Goal: Task Accomplishment & Management: Use online tool/utility

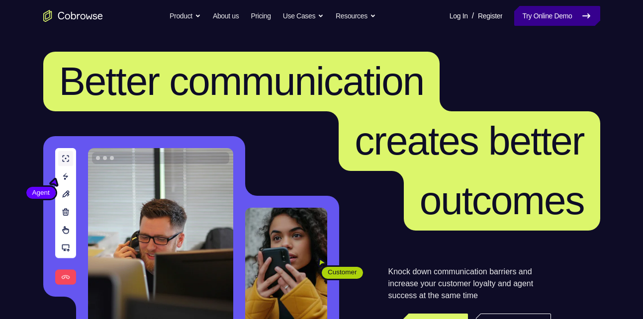
click at [541, 14] on link "Try Online Demo" at bounding box center [557, 16] width 86 height 20
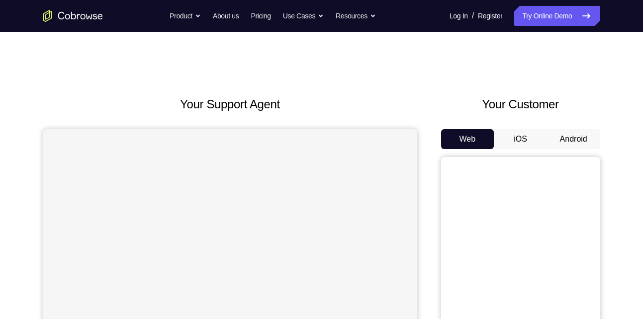
click at [575, 134] on button "Android" at bounding box center [573, 139] width 53 height 20
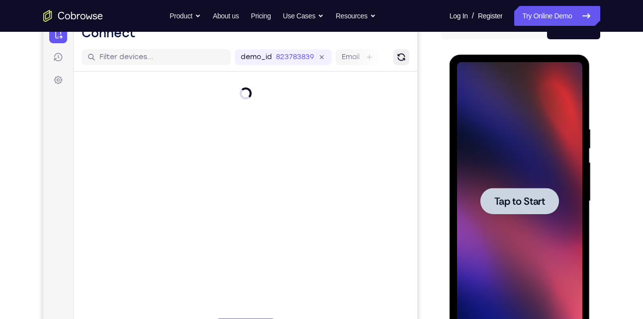
click at [503, 149] on div at bounding box center [519, 201] width 125 height 279
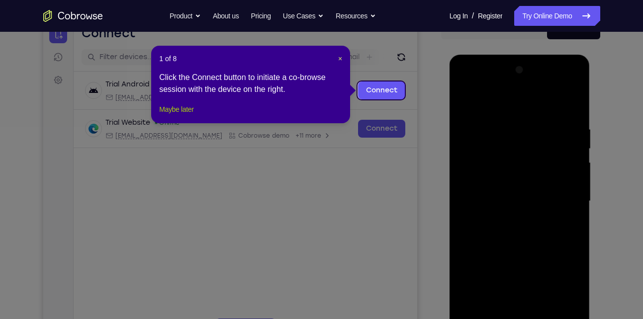
click at [192, 115] on button "Maybe later" at bounding box center [176, 109] width 34 height 12
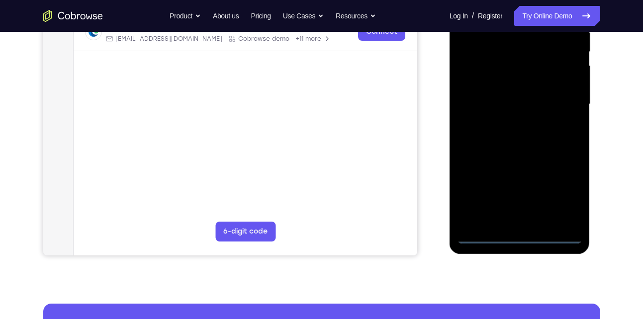
scroll to position [208, 0]
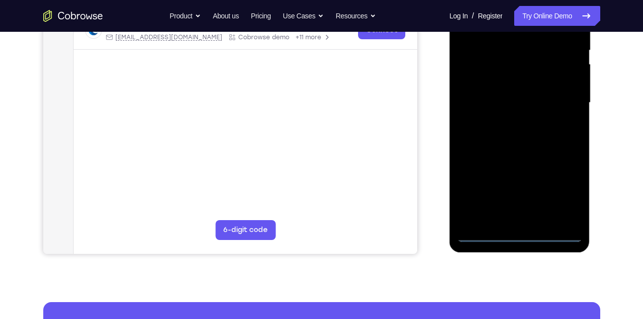
click at [516, 237] on div at bounding box center [519, 103] width 125 height 279
click at [564, 193] on div at bounding box center [519, 103] width 125 height 279
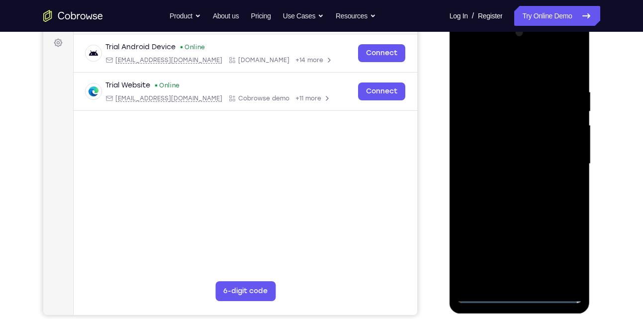
scroll to position [147, 0]
click at [468, 65] on div at bounding box center [519, 164] width 125 height 279
click at [555, 163] on div at bounding box center [519, 164] width 125 height 279
click at [508, 278] on div at bounding box center [519, 164] width 125 height 279
click at [503, 155] on div at bounding box center [519, 164] width 125 height 279
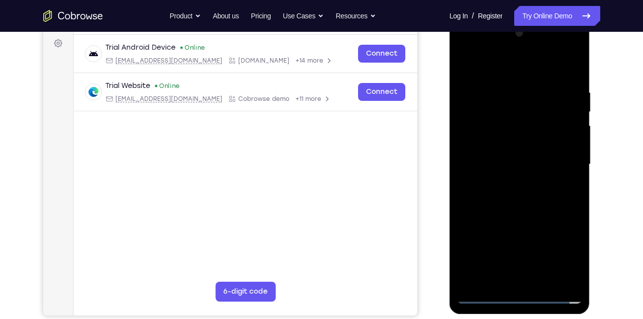
click at [516, 144] on div at bounding box center [519, 164] width 125 height 279
click at [570, 145] on div at bounding box center [519, 164] width 125 height 279
click at [537, 162] on div at bounding box center [519, 164] width 125 height 279
click at [501, 193] on div at bounding box center [519, 164] width 125 height 279
click at [516, 207] on div at bounding box center [519, 164] width 125 height 279
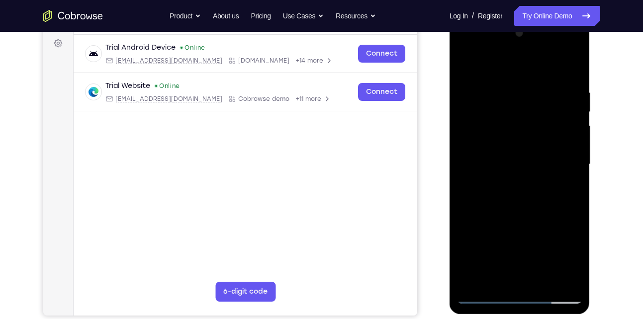
click at [576, 61] on div at bounding box center [519, 164] width 125 height 279
click at [504, 86] on div at bounding box center [519, 164] width 125 height 279
click at [464, 66] on div at bounding box center [519, 164] width 125 height 279
click at [521, 91] on div at bounding box center [519, 164] width 125 height 279
click at [466, 64] on div at bounding box center [519, 164] width 125 height 279
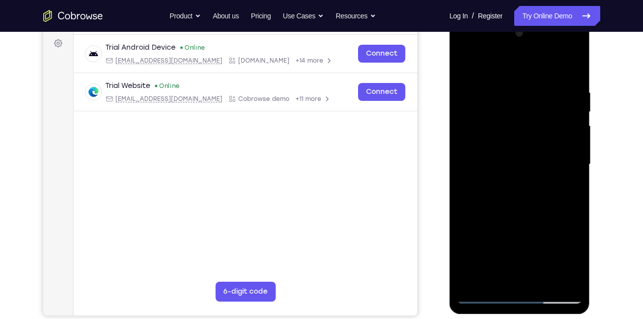
click at [543, 279] on div at bounding box center [519, 164] width 125 height 279
click at [526, 218] on div at bounding box center [519, 164] width 125 height 279
click at [515, 138] on div at bounding box center [519, 164] width 125 height 279
click at [564, 193] on div at bounding box center [519, 164] width 125 height 279
click at [491, 62] on div at bounding box center [519, 164] width 125 height 279
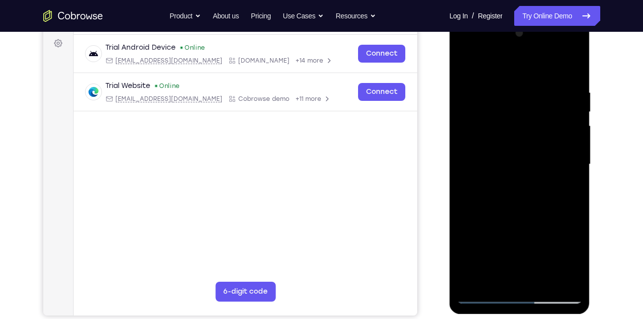
click at [464, 62] on div at bounding box center [519, 164] width 125 height 279
click at [465, 68] on div at bounding box center [519, 164] width 125 height 279
click at [508, 183] on div at bounding box center [519, 164] width 125 height 279
click at [463, 68] on div at bounding box center [519, 164] width 125 height 279
drag, startPoint x: 544, startPoint y: 114, endPoint x: 509, endPoint y: 114, distance: 35.3
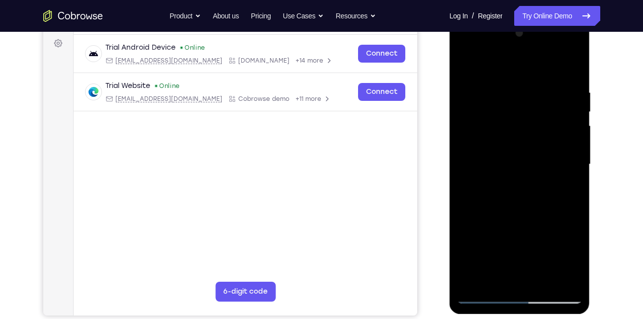
click at [509, 114] on div at bounding box center [519, 164] width 125 height 279
click at [470, 65] on div at bounding box center [519, 164] width 125 height 279
click at [497, 86] on div at bounding box center [519, 164] width 125 height 279
click at [558, 277] on div at bounding box center [519, 164] width 125 height 279
click at [568, 189] on div at bounding box center [519, 164] width 125 height 279
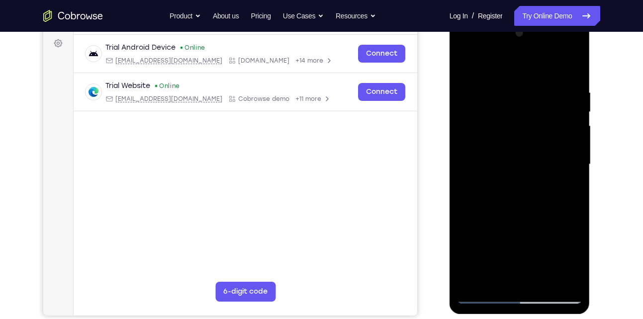
click at [554, 277] on div at bounding box center [519, 164] width 125 height 279
click at [574, 68] on div at bounding box center [519, 164] width 125 height 279
click at [530, 84] on div at bounding box center [519, 164] width 125 height 279
click at [558, 274] on div at bounding box center [519, 164] width 125 height 279
click at [569, 71] on div at bounding box center [519, 164] width 125 height 279
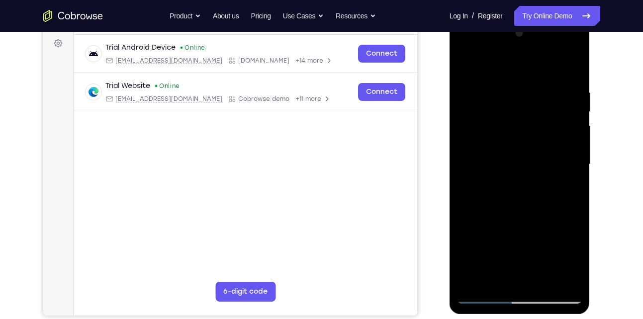
click at [560, 84] on div at bounding box center [519, 164] width 125 height 279
click at [560, 145] on div at bounding box center [519, 164] width 125 height 279
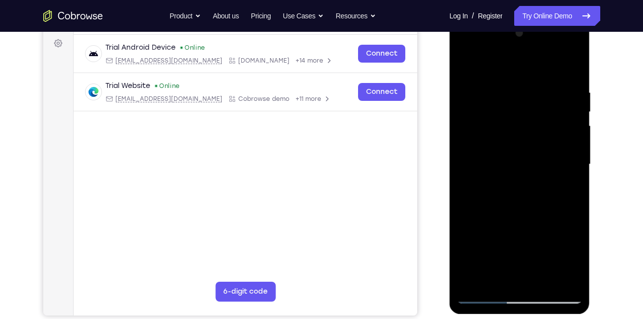
click at [560, 145] on div at bounding box center [519, 164] width 125 height 279
click at [573, 72] on div at bounding box center [519, 164] width 125 height 279
drag, startPoint x: 565, startPoint y: 87, endPoint x: 509, endPoint y: 83, distance: 55.4
click at [509, 83] on div at bounding box center [519, 164] width 125 height 279
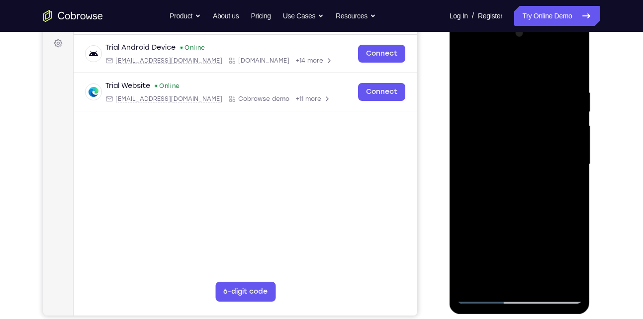
click at [537, 85] on div at bounding box center [519, 164] width 125 height 279
click at [561, 120] on div at bounding box center [519, 164] width 125 height 279
click at [561, 121] on div at bounding box center [519, 164] width 125 height 279
click at [568, 275] on div at bounding box center [519, 164] width 125 height 279
click at [573, 68] on div at bounding box center [519, 164] width 125 height 279
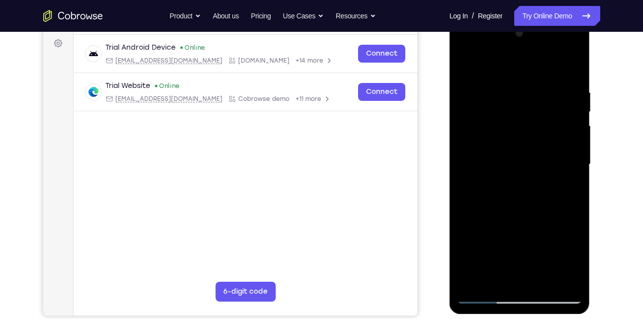
drag, startPoint x: 560, startPoint y: 85, endPoint x: 511, endPoint y: 96, distance: 50.0
click at [511, 96] on div at bounding box center [519, 164] width 125 height 279
drag, startPoint x: 558, startPoint y: 84, endPoint x: 520, endPoint y: 92, distance: 38.1
click at [520, 92] on div at bounding box center [519, 164] width 125 height 279
drag, startPoint x: 548, startPoint y: 85, endPoint x: 505, endPoint y: 91, distance: 42.8
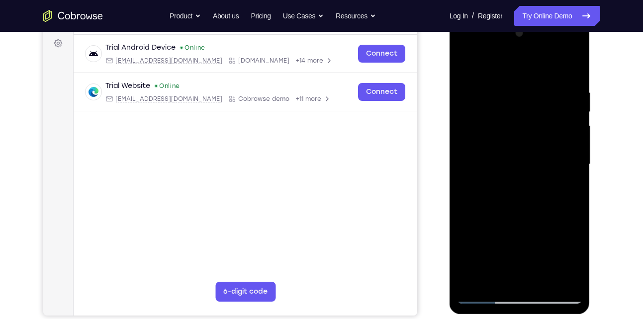
click at [505, 91] on div at bounding box center [519, 164] width 125 height 279
click at [546, 86] on div at bounding box center [519, 164] width 125 height 279
click at [556, 279] on div at bounding box center [519, 164] width 125 height 279
click at [571, 66] on div at bounding box center [519, 164] width 125 height 279
drag, startPoint x: 566, startPoint y: 92, endPoint x: 495, endPoint y: 87, distance: 71.3
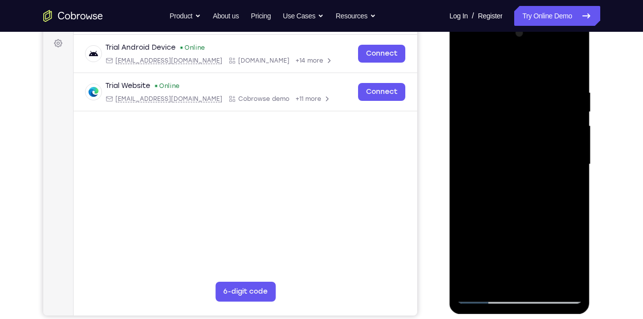
click at [495, 87] on div at bounding box center [519, 164] width 125 height 279
click at [546, 87] on div at bounding box center [519, 164] width 125 height 279
click at [572, 167] on div at bounding box center [519, 164] width 125 height 279
click at [566, 173] on div at bounding box center [519, 164] width 125 height 279
click at [564, 244] on div at bounding box center [519, 164] width 125 height 279
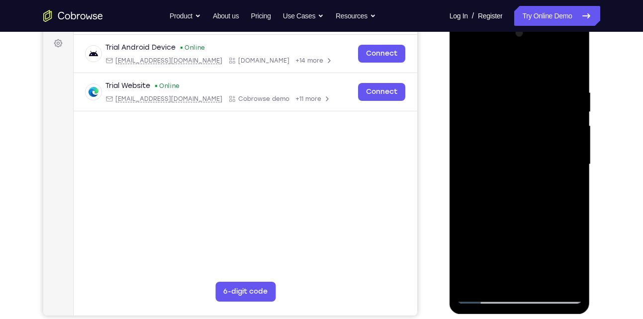
click at [572, 69] on div at bounding box center [519, 164] width 125 height 279
drag, startPoint x: 553, startPoint y: 79, endPoint x: 492, endPoint y: 83, distance: 60.9
click at [492, 83] on div at bounding box center [519, 164] width 125 height 279
drag, startPoint x: 534, startPoint y: 84, endPoint x: 482, endPoint y: 86, distance: 52.3
click at [482, 86] on div at bounding box center [519, 164] width 125 height 279
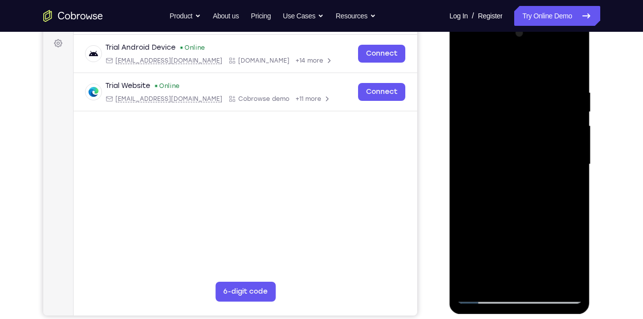
drag, startPoint x: 540, startPoint y: 82, endPoint x: 517, endPoint y: 83, distance: 22.4
click at [517, 83] on div at bounding box center [519, 164] width 125 height 279
click at [537, 82] on div at bounding box center [519, 164] width 125 height 279
click at [556, 277] on div at bounding box center [519, 164] width 125 height 279
click at [487, 65] on div at bounding box center [519, 164] width 125 height 279
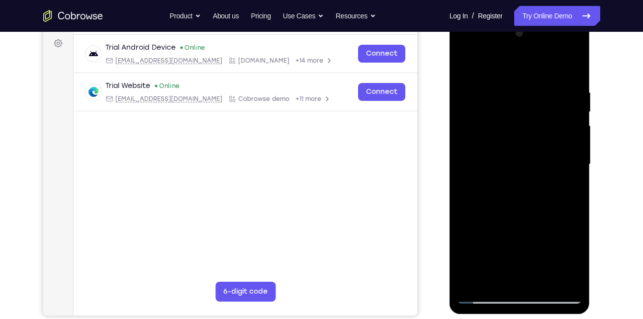
click at [567, 143] on div at bounding box center [519, 164] width 125 height 279
click at [572, 68] on div at bounding box center [519, 164] width 125 height 279
drag, startPoint x: 551, startPoint y: 90, endPoint x: 484, endPoint y: 93, distance: 66.7
click at [484, 93] on div at bounding box center [519, 164] width 125 height 279
click at [545, 278] on div at bounding box center [519, 164] width 125 height 279
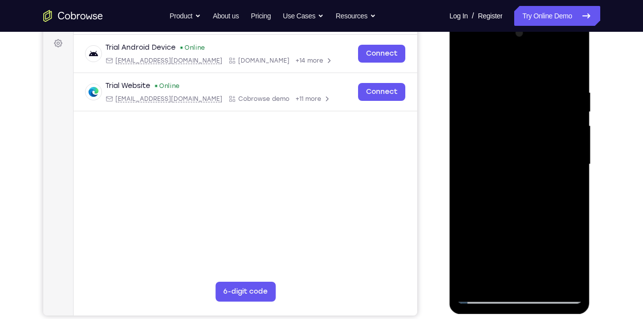
drag, startPoint x: 520, startPoint y: 156, endPoint x: 496, endPoint y: 288, distance: 133.6
click at [496, 288] on div at bounding box center [519, 164] width 125 height 279
drag, startPoint x: 505, startPoint y: 133, endPoint x: 491, endPoint y: 235, distance: 102.9
click at [491, 235] on div at bounding box center [519, 164] width 125 height 279
click at [469, 61] on div at bounding box center [519, 164] width 125 height 279
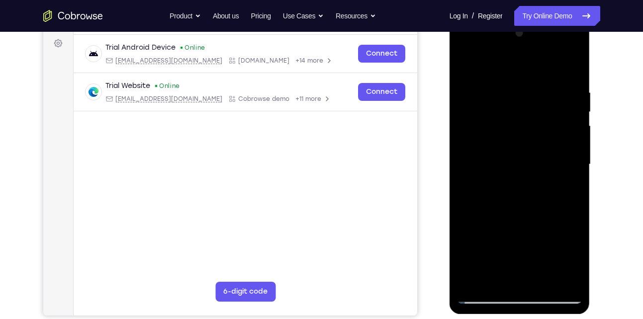
drag, startPoint x: 508, startPoint y: 95, endPoint x: 496, endPoint y: 202, distance: 108.1
click at [496, 202] on div at bounding box center [519, 164] width 125 height 279
drag, startPoint x: 524, startPoint y: 116, endPoint x: 508, endPoint y: 214, distance: 99.8
click at [508, 214] on div at bounding box center [519, 164] width 125 height 279
click at [466, 115] on div at bounding box center [519, 164] width 125 height 279
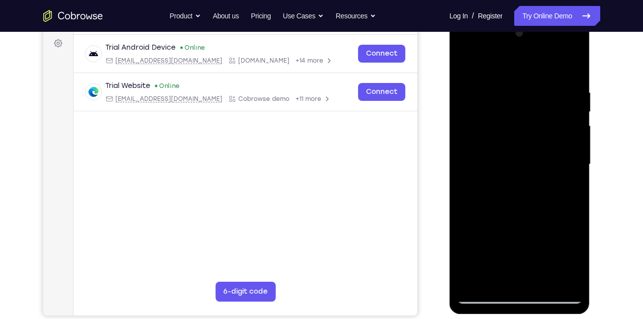
click at [559, 276] on div at bounding box center [519, 164] width 125 height 279
click at [567, 189] on div at bounding box center [519, 164] width 125 height 279
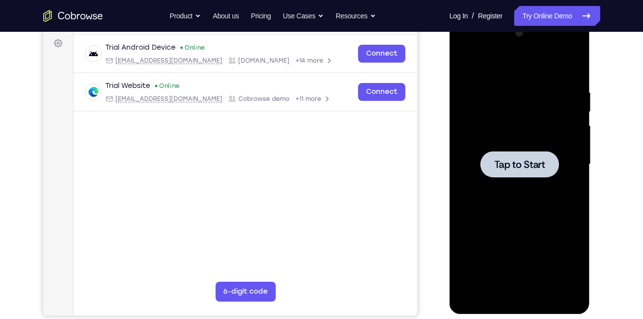
click at [555, 106] on div at bounding box center [519, 164] width 125 height 279
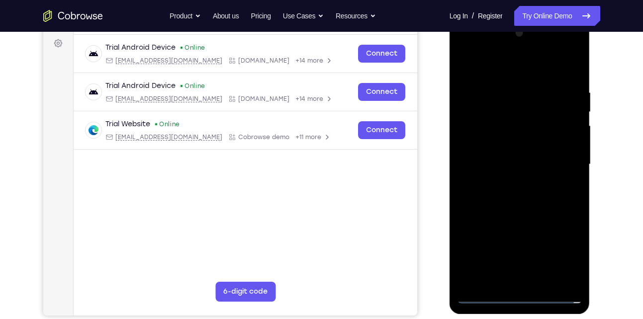
click at [517, 296] on div at bounding box center [519, 164] width 125 height 279
click at [558, 258] on div at bounding box center [519, 164] width 125 height 279
click at [470, 66] on div at bounding box center [519, 164] width 125 height 279
click at [560, 167] on div at bounding box center [519, 164] width 125 height 279
click at [507, 185] on div at bounding box center [519, 164] width 125 height 279
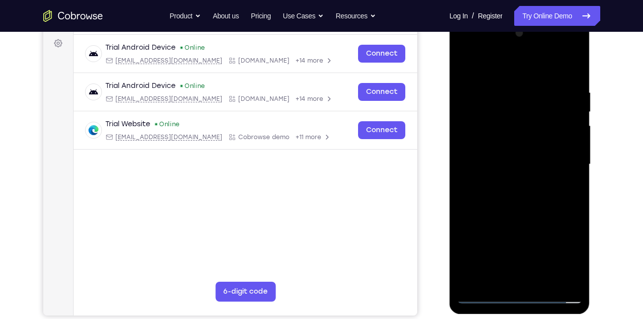
click at [505, 151] on div at bounding box center [519, 164] width 125 height 279
click at [510, 145] on div at bounding box center [519, 164] width 125 height 279
click at [505, 165] on div at bounding box center [519, 164] width 125 height 279
click at [538, 202] on div at bounding box center [519, 164] width 125 height 279
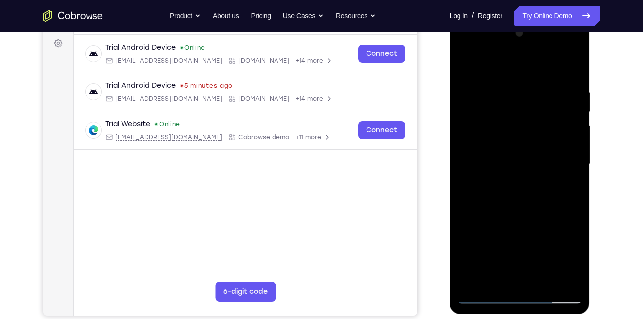
click at [531, 207] on div at bounding box center [519, 164] width 125 height 279
click at [504, 88] on div at bounding box center [519, 164] width 125 height 279
click at [570, 70] on div at bounding box center [519, 164] width 125 height 279
click at [509, 79] on div at bounding box center [519, 164] width 125 height 279
click at [551, 177] on div at bounding box center [519, 164] width 125 height 279
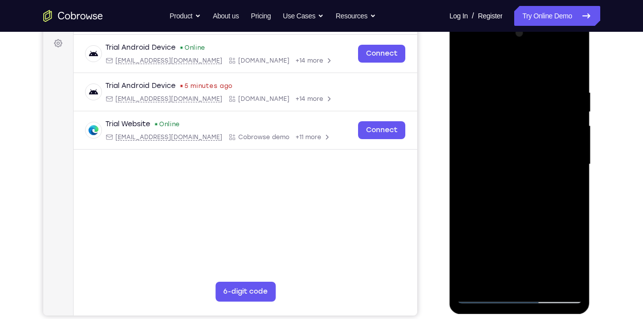
click at [551, 177] on div at bounding box center [519, 164] width 125 height 279
click at [468, 216] on div at bounding box center [519, 164] width 125 height 279
click at [473, 227] on div at bounding box center [519, 164] width 125 height 279
click at [570, 72] on div at bounding box center [519, 164] width 125 height 279
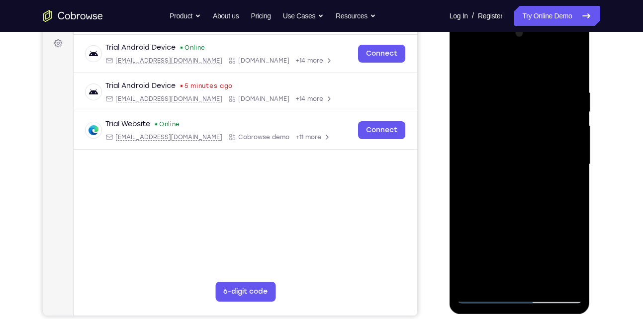
click at [500, 90] on div at bounding box center [519, 164] width 125 height 279
click at [563, 191] on div at bounding box center [519, 164] width 125 height 279
click at [508, 277] on div at bounding box center [519, 164] width 125 height 279
click at [570, 66] on div at bounding box center [519, 164] width 125 height 279
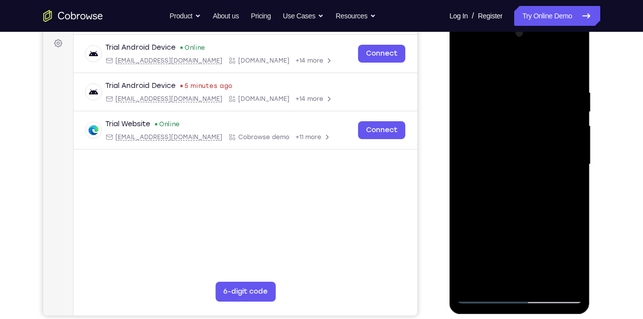
drag, startPoint x: 532, startPoint y: 104, endPoint x: 505, endPoint y: 271, distance: 168.8
click at [505, 271] on div at bounding box center [519, 164] width 125 height 279
click at [502, 89] on div at bounding box center [519, 164] width 125 height 279
click at [570, 66] on div at bounding box center [519, 164] width 125 height 279
drag, startPoint x: 516, startPoint y: 193, endPoint x: 516, endPoint y: 155, distance: 38.3
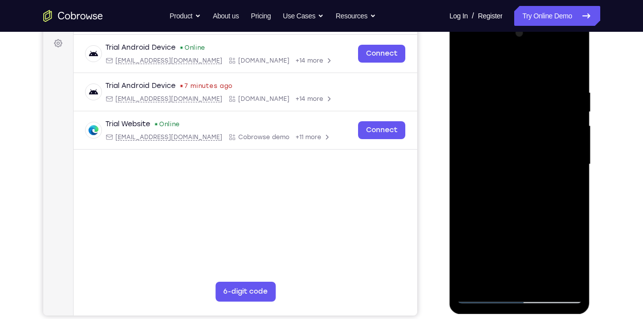
click at [516, 155] on div at bounding box center [519, 164] width 125 height 279
drag, startPoint x: 476, startPoint y: 233, endPoint x: 473, endPoint y: 205, distance: 28.5
click at [473, 205] on div at bounding box center [519, 164] width 125 height 279
click at [465, 237] on div at bounding box center [519, 164] width 125 height 279
click at [543, 281] on div at bounding box center [519, 164] width 125 height 279
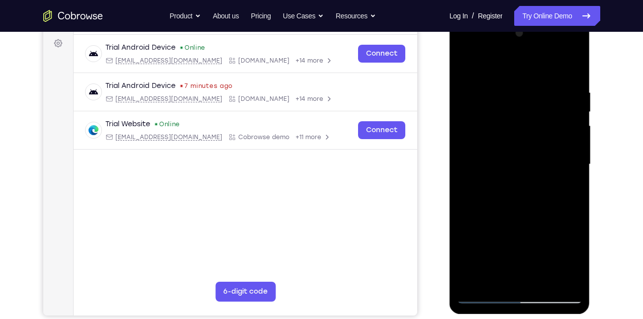
click at [516, 215] on div at bounding box center [519, 164] width 125 height 279
click at [521, 140] on div at bounding box center [519, 164] width 125 height 279
click at [561, 191] on div at bounding box center [519, 164] width 125 height 279
click at [565, 190] on div at bounding box center [519, 164] width 125 height 279
click at [503, 141] on div at bounding box center [519, 164] width 125 height 279
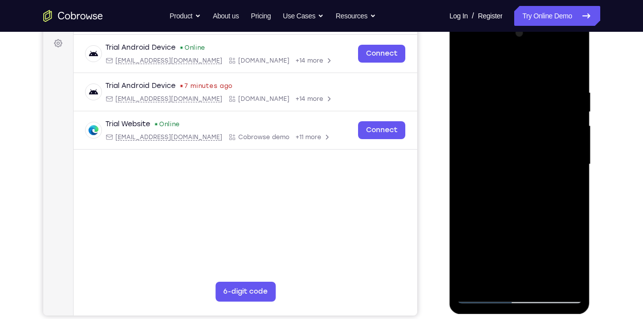
click at [505, 274] on div at bounding box center [519, 164] width 125 height 279
click at [503, 141] on div at bounding box center [519, 164] width 125 height 279
click at [529, 228] on div at bounding box center [519, 164] width 125 height 279
click at [465, 67] on div at bounding box center [519, 164] width 125 height 279
click at [507, 138] on div at bounding box center [519, 164] width 125 height 279
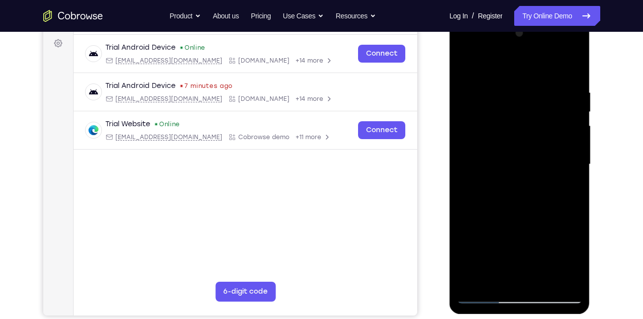
click at [565, 190] on div at bounding box center [519, 164] width 125 height 279
click at [506, 157] on div at bounding box center [519, 164] width 125 height 279
click at [524, 243] on div at bounding box center [519, 164] width 125 height 279
click at [567, 190] on div at bounding box center [519, 164] width 125 height 279
click at [565, 189] on div at bounding box center [519, 164] width 125 height 279
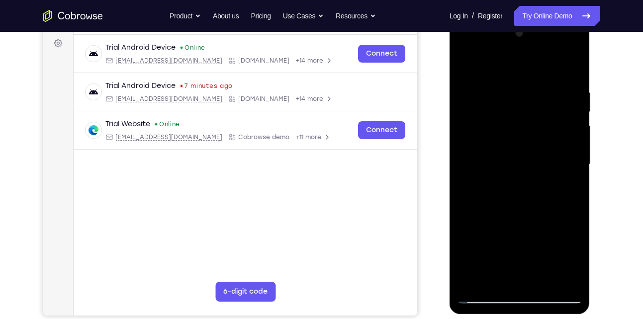
click at [565, 189] on div at bounding box center [519, 164] width 125 height 279
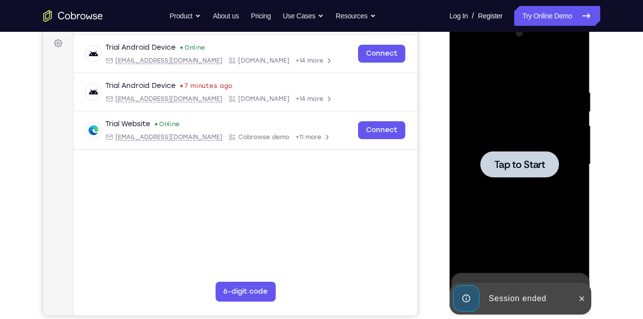
click at [511, 123] on div at bounding box center [519, 164] width 125 height 279
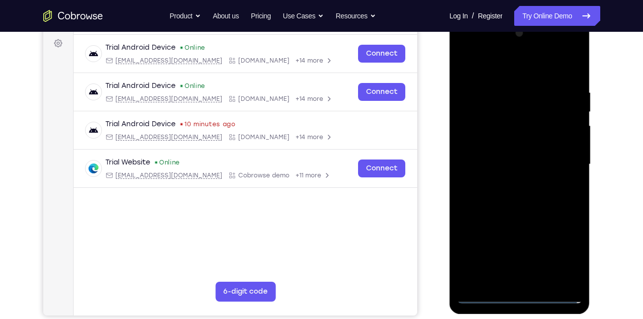
click at [519, 294] on div at bounding box center [519, 164] width 125 height 279
click at [568, 255] on div at bounding box center [519, 164] width 125 height 279
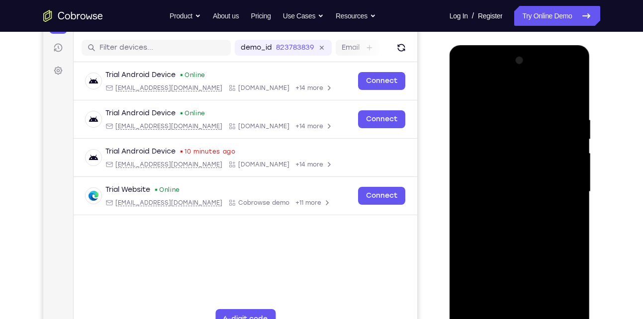
scroll to position [133, 0]
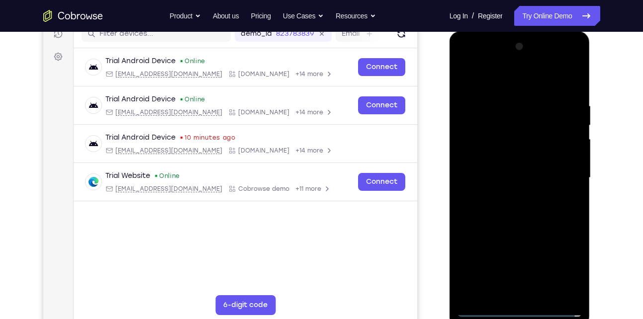
click at [469, 83] on div at bounding box center [519, 178] width 125 height 279
click at [558, 172] on div at bounding box center [519, 178] width 125 height 279
click at [507, 196] on div at bounding box center [519, 178] width 125 height 279
click at [498, 169] on div at bounding box center [519, 178] width 125 height 279
click at [512, 164] on div at bounding box center [519, 178] width 125 height 279
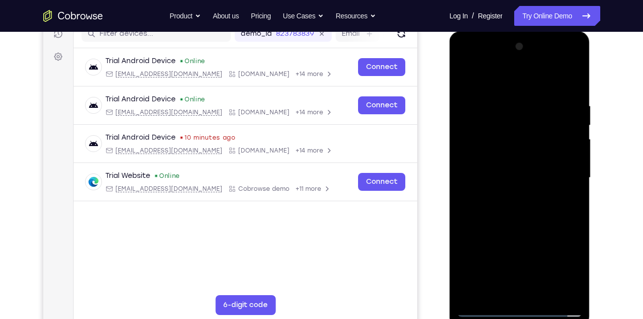
click at [511, 176] on div at bounding box center [519, 178] width 125 height 279
click at [505, 210] on div at bounding box center [519, 178] width 125 height 279
click at [528, 205] on div at bounding box center [519, 178] width 125 height 279
click at [528, 223] on div at bounding box center [519, 178] width 125 height 279
drag, startPoint x: 483, startPoint y: 262, endPoint x: 485, endPoint y: 226, distance: 35.4
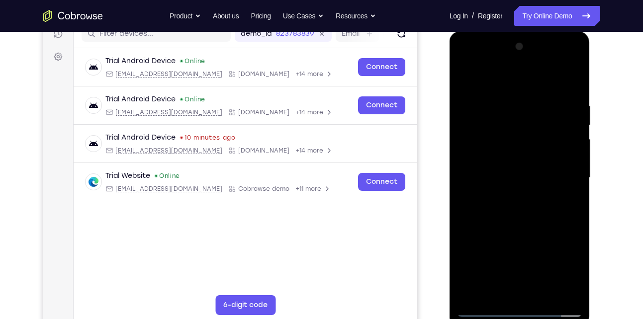
click at [485, 226] on div at bounding box center [519, 178] width 125 height 279
drag, startPoint x: 475, startPoint y: 248, endPoint x: 475, endPoint y: 210, distance: 38.3
click at [475, 210] on div at bounding box center [519, 178] width 125 height 279
click at [462, 244] on div at bounding box center [519, 178] width 125 height 279
click at [542, 297] on div at bounding box center [519, 178] width 125 height 279
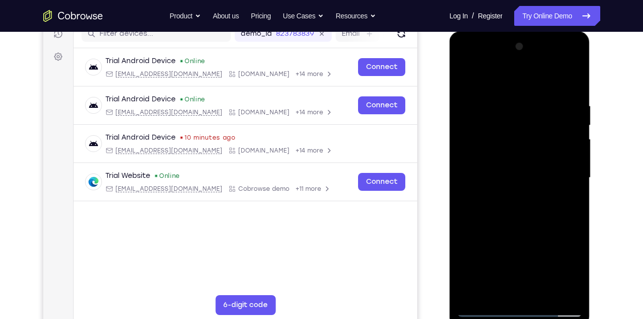
click at [518, 224] on div at bounding box center [519, 178] width 125 height 279
click at [523, 153] on div at bounding box center [519, 178] width 125 height 279
click at [464, 80] on div at bounding box center [519, 178] width 125 height 279
click at [544, 295] on div at bounding box center [519, 178] width 125 height 279
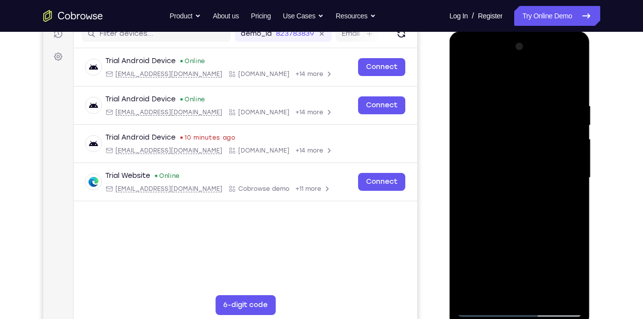
drag, startPoint x: 536, startPoint y: 244, endPoint x: 531, endPoint y: 203, distance: 40.5
click at [531, 203] on div at bounding box center [519, 178] width 125 height 279
drag, startPoint x: 519, startPoint y: 241, endPoint x: 519, endPoint y: 199, distance: 42.3
click at [519, 199] on div at bounding box center [519, 178] width 125 height 279
drag, startPoint x: 523, startPoint y: 244, endPoint x: 519, endPoint y: 211, distance: 33.5
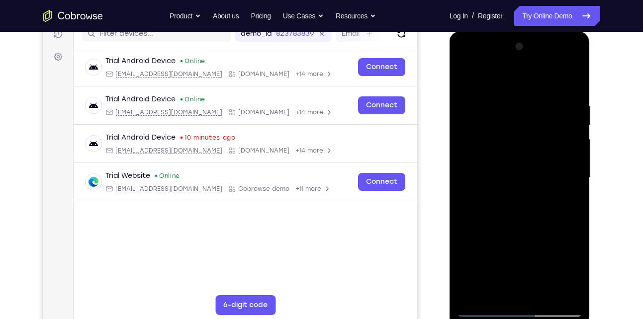
click at [519, 211] on div at bounding box center [519, 178] width 125 height 279
click at [577, 81] on div at bounding box center [519, 178] width 125 height 279
click at [490, 292] on div at bounding box center [519, 178] width 125 height 279
click at [518, 177] on div at bounding box center [519, 178] width 125 height 279
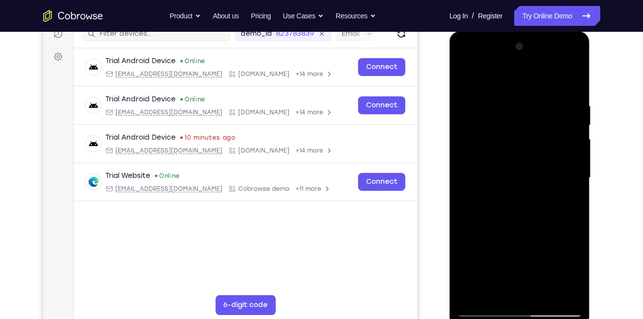
drag, startPoint x: 513, startPoint y: 259, endPoint x: 519, endPoint y: 140, distance: 118.5
click at [519, 140] on div at bounding box center [519, 178] width 125 height 279
drag, startPoint x: 511, startPoint y: 267, endPoint x: 517, endPoint y: 165, distance: 102.2
click at [517, 165] on div at bounding box center [519, 178] width 125 height 279
drag, startPoint x: 511, startPoint y: 248, endPoint x: 508, endPoint y: 139, distance: 109.0
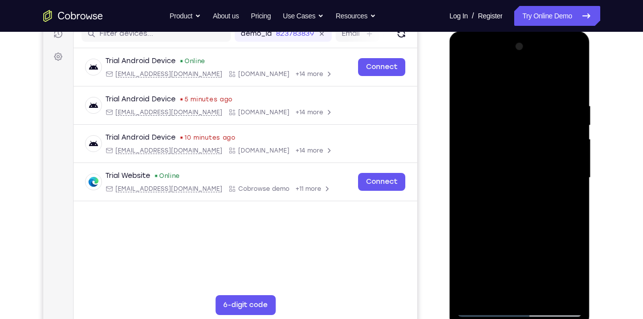
click at [508, 139] on div at bounding box center [519, 178] width 125 height 279
drag, startPoint x: 511, startPoint y: 256, endPoint x: 521, endPoint y: 152, distance: 103.9
click at [521, 152] on div at bounding box center [519, 178] width 125 height 279
drag, startPoint x: 513, startPoint y: 240, endPoint x: 515, endPoint y: 166, distance: 73.6
click at [515, 166] on div at bounding box center [519, 178] width 125 height 279
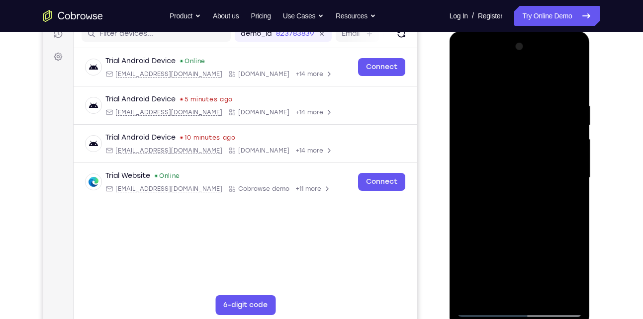
drag, startPoint x: 519, startPoint y: 250, endPoint x: 514, endPoint y: 117, distance: 133.4
click at [514, 117] on div at bounding box center [519, 178] width 125 height 279
drag, startPoint x: 514, startPoint y: 252, endPoint x: 522, endPoint y: 121, distance: 130.6
click at [522, 121] on div at bounding box center [519, 178] width 125 height 279
drag, startPoint x: 513, startPoint y: 240, endPoint x: 519, endPoint y: 148, distance: 92.7
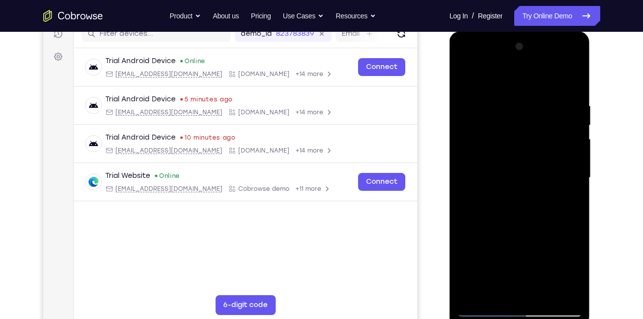
click at [519, 148] on div at bounding box center [519, 178] width 125 height 279
drag, startPoint x: 520, startPoint y: 260, endPoint x: 521, endPoint y: 173, distance: 86.6
click at [521, 173] on div at bounding box center [519, 178] width 125 height 279
drag, startPoint x: 520, startPoint y: 260, endPoint x: 517, endPoint y: 160, distance: 100.5
click at [517, 160] on div at bounding box center [519, 178] width 125 height 279
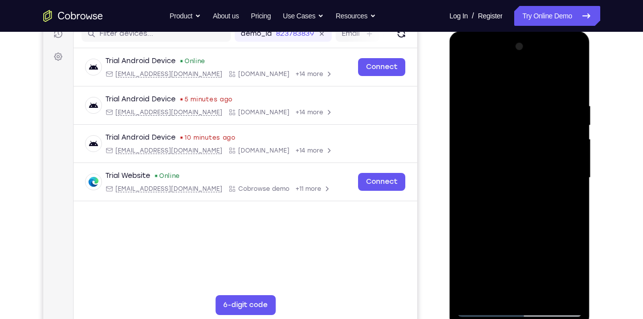
drag, startPoint x: 515, startPoint y: 269, endPoint x: 518, endPoint y: 233, distance: 35.9
click at [518, 233] on div at bounding box center [519, 178] width 125 height 279
click at [512, 212] on div at bounding box center [519, 178] width 125 height 279
click at [571, 79] on div at bounding box center [519, 178] width 125 height 279
click at [483, 294] on div at bounding box center [519, 178] width 125 height 279
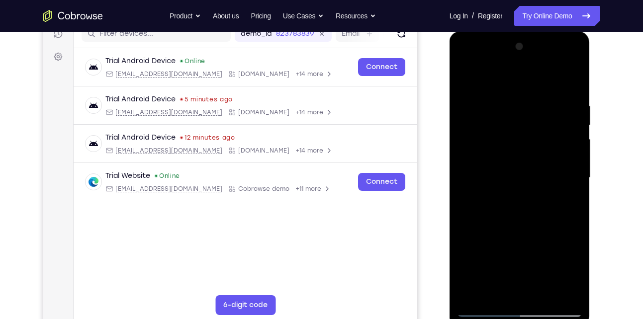
click at [525, 176] on div at bounding box center [519, 178] width 125 height 279
drag, startPoint x: 529, startPoint y: 192, endPoint x: 494, endPoint y: 318, distance: 131.4
click at [494, 318] on div at bounding box center [520, 179] width 141 height 296
drag, startPoint x: 514, startPoint y: 284, endPoint x: 516, endPoint y: 156, distance: 127.9
click at [516, 156] on div at bounding box center [519, 178] width 125 height 279
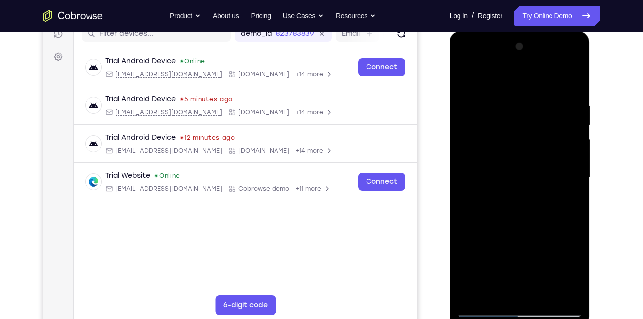
drag, startPoint x: 504, startPoint y: 274, endPoint x: 503, endPoint y: 179, distance: 94.5
click at [503, 179] on div at bounding box center [519, 178] width 125 height 279
click at [504, 202] on div at bounding box center [519, 178] width 125 height 279
drag, startPoint x: 516, startPoint y: 124, endPoint x: 504, endPoint y: 216, distance: 93.2
click at [504, 216] on div at bounding box center [519, 178] width 125 height 279
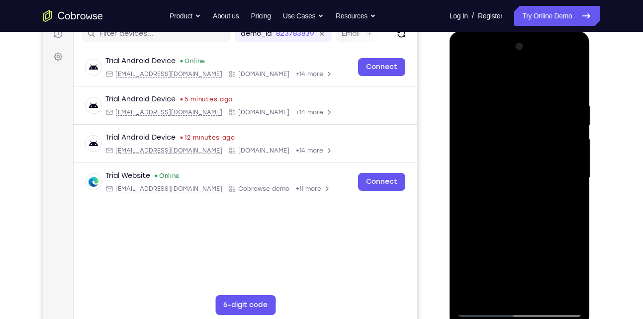
click at [469, 80] on div at bounding box center [519, 178] width 125 height 279
drag, startPoint x: 505, startPoint y: 265, endPoint x: 492, endPoint y: 128, distance: 136.9
click at [492, 128] on div at bounding box center [519, 178] width 125 height 279
drag, startPoint x: 500, startPoint y: 258, endPoint x: 500, endPoint y: 174, distance: 84.1
click at [500, 174] on div at bounding box center [519, 178] width 125 height 279
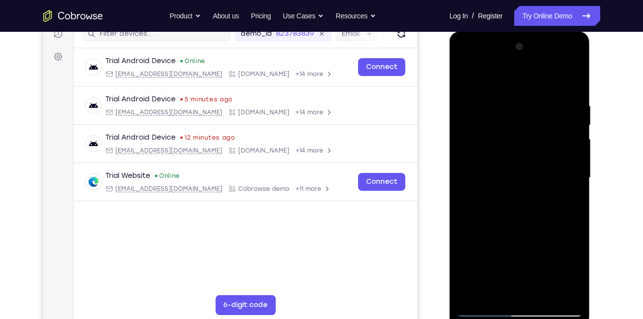
drag, startPoint x: 512, startPoint y: 258, endPoint x: 516, endPoint y: 158, distance: 100.1
click at [516, 158] on div at bounding box center [519, 178] width 125 height 279
drag, startPoint x: 519, startPoint y: 258, endPoint x: 518, endPoint y: 159, distance: 99.0
click at [518, 159] on div at bounding box center [519, 178] width 125 height 279
drag, startPoint x: 520, startPoint y: 264, endPoint x: 520, endPoint y: 160, distance: 104.0
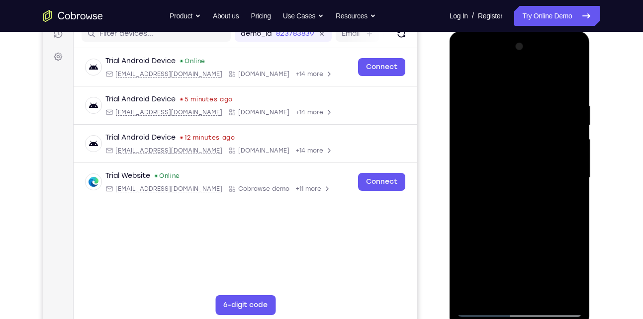
click at [520, 160] on div at bounding box center [519, 178] width 125 height 279
drag, startPoint x: 520, startPoint y: 251, endPoint x: 522, endPoint y: 168, distance: 83.1
click at [522, 168] on div at bounding box center [519, 178] width 125 height 279
drag, startPoint x: 524, startPoint y: 262, endPoint x: 519, endPoint y: 176, distance: 86.2
click at [519, 176] on div at bounding box center [519, 178] width 125 height 279
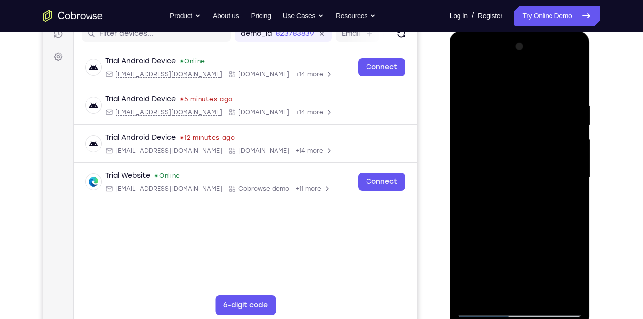
drag, startPoint x: 519, startPoint y: 286, endPoint x: 517, endPoint y: 205, distance: 80.6
click at [517, 205] on div at bounding box center [519, 178] width 125 height 279
drag, startPoint x: 513, startPoint y: 263, endPoint x: 516, endPoint y: 170, distance: 93.1
click at [516, 170] on div at bounding box center [519, 178] width 125 height 279
drag, startPoint x: 522, startPoint y: 255, endPoint x: 523, endPoint y: 168, distance: 87.1
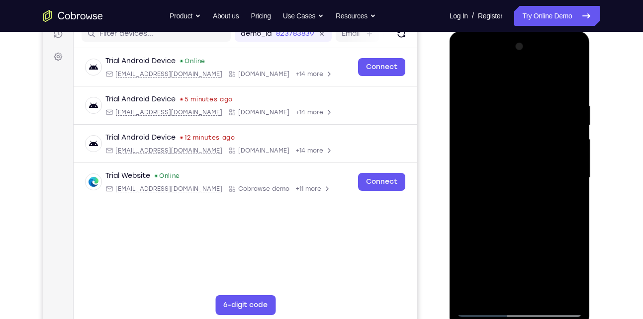
click at [523, 168] on div at bounding box center [519, 178] width 125 height 279
drag, startPoint x: 522, startPoint y: 262, endPoint x: 522, endPoint y: 170, distance: 92.5
click at [522, 170] on div at bounding box center [519, 178] width 125 height 279
drag, startPoint x: 522, startPoint y: 242, endPoint x: 524, endPoint y: 156, distance: 85.6
click at [524, 156] on div at bounding box center [519, 178] width 125 height 279
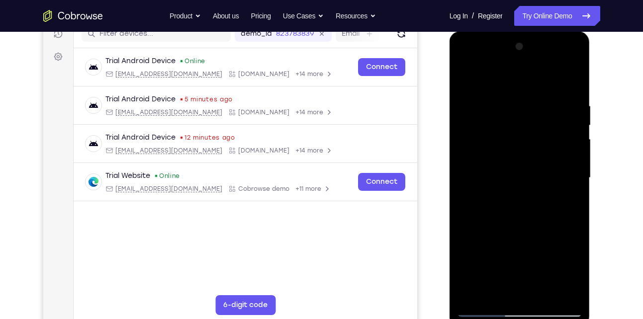
drag, startPoint x: 519, startPoint y: 290, endPoint x: 519, endPoint y: 187, distance: 104.0
click at [519, 187] on div at bounding box center [519, 178] width 125 height 279
drag, startPoint x: 520, startPoint y: 274, endPoint x: 513, endPoint y: 168, distance: 106.1
click at [513, 168] on div at bounding box center [519, 178] width 125 height 279
drag, startPoint x: 511, startPoint y: 190, endPoint x: 501, endPoint y: 231, distance: 42.6
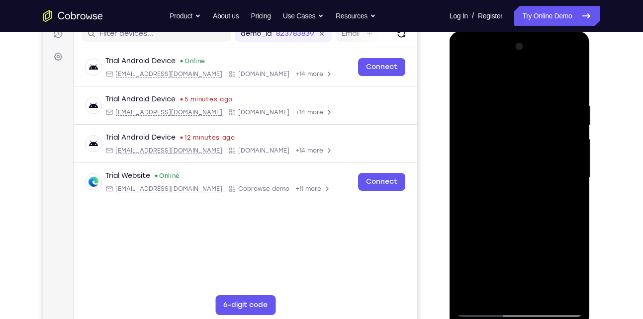
click at [501, 231] on div at bounding box center [519, 178] width 125 height 279
click at [506, 171] on div at bounding box center [519, 178] width 125 height 279
click at [512, 139] on div at bounding box center [519, 178] width 125 height 279
drag, startPoint x: 481, startPoint y: 104, endPoint x: 477, endPoint y: 156, distance: 51.4
click at [477, 156] on div at bounding box center [519, 178] width 125 height 279
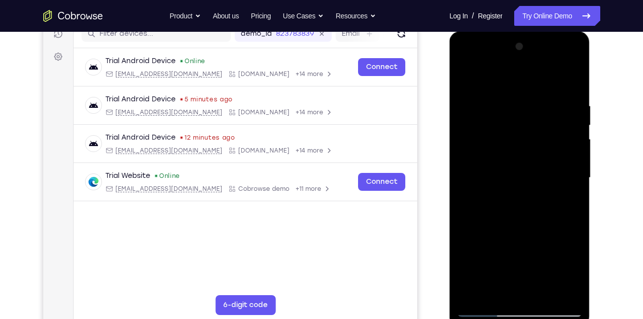
drag, startPoint x: 489, startPoint y: 201, endPoint x: 496, endPoint y: 101, distance: 100.7
click at [496, 101] on div at bounding box center [519, 178] width 125 height 279
click at [561, 190] on div at bounding box center [519, 178] width 125 height 279
drag, startPoint x: 529, startPoint y: 147, endPoint x: 528, endPoint y: 209, distance: 62.7
click at [528, 209] on div at bounding box center [519, 178] width 125 height 279
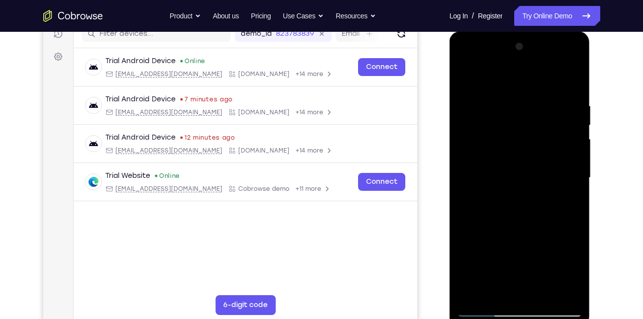
click at [463, 78] on div at bounding box center [519, 178] width 125 height 279
drag, startPoint x: 530, startPoint y: 239, endPoint x: 510, endPoint y: 195, distance: 48.3
click at [510, 195] on div at bounding box center [519, 178] width 125 height 279
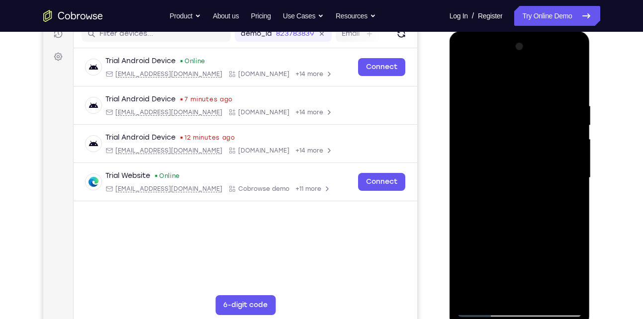
drag, startPoint x: 516, startPoint y: 287, endPoint x: 481, endPoint y: 105, distance: 184.5
click at [481, 105] on div at bounding box center [519, 178] width 125 height 279
drag, startPoint x: 507, startPoint y: 293, endPoint x: 483, endPoint y: 134, distance: 160.5
click at [483, 134] on div at bounding box center [519, 178] width 125 height 279
drag, startPoint x: 507, startPoint y: 278, endPoint x: 496, endPoint y: 140, distance: 138.7
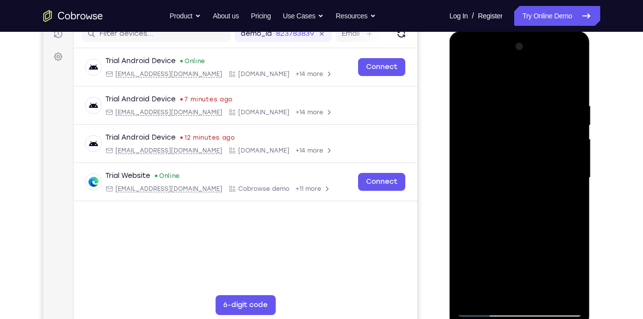
click at [496, 140] on div at bounding box center [519, 178] width 125 height 279
drag, startPoint x: 497, startPoint y: 249, endPoint x: 485, endPoint y: 126, distance: 123.4
click at [485, 126] on div at bounding box center [519, 178] width 125 height 279
drag, startPoint x: 520, startPoint y: 275, endPoint x: 493, endPoint y: 97, distance: 179.0
click at [493, 97] on div at bounding box center [519, 178] width 125 height 279
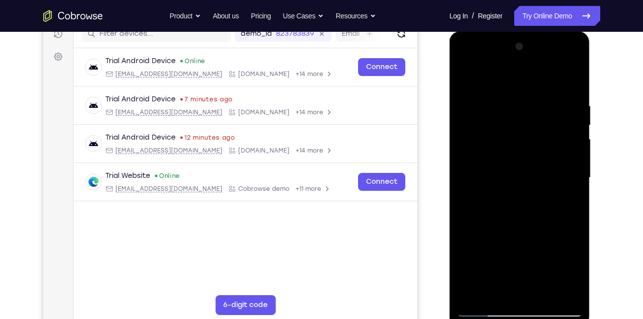
drag, startPoint x: 508, startPoint y: 277, endPoint x: 502, endPoint y: 127, distance: 149.8
click at [502, 127] on div at bounding box center [519, 178] width 125 height 279
drag, startPoint x: 506, startPoint y: 287, endPoint x: 486, endPoint y: 154, distance: 134.4
click at [486, 154] on div at bounding box center [519, 178] width 125 height 279
drag, startPoint x: 521, startPoint y: 281, endPoint x: 506, endPoint y: 168, distance: 113.5
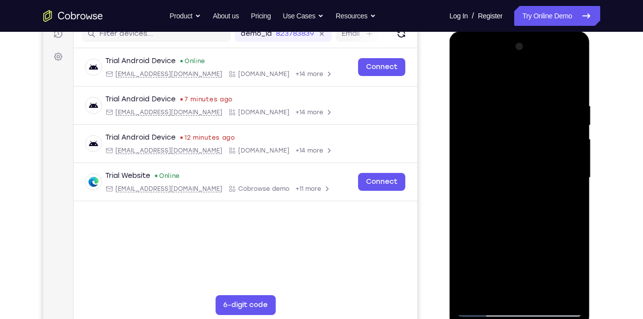
click at [506, 168] on div at bounding box center [519, 178] width 125 height 279
drag, startPoint x: 522, startPoint y: 263, endPoint x: 510, endPoint y: 154, distance: 110.1
click at [510, 154] on div at bounding box center [519, 178] width 125 height 279
drag, startPoint x: 512, startPoint y: 255, endPoint x: 500, endPoint y: 158, distance: 97.2
click at [500, 158] on div at bounding box center [519, 178] width 125 height 279
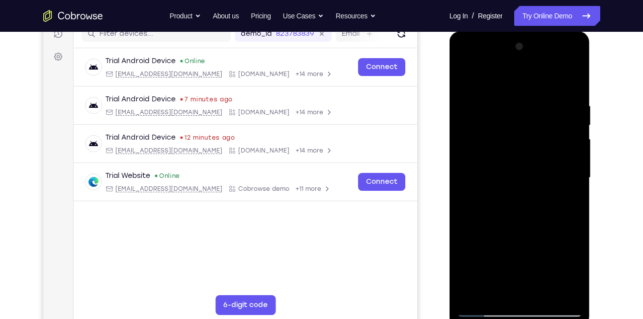
drag, startPoint x: 510, startPoint y: 279, endPoint x: 499, endPoint y: 174, distance: 105.5
click at [499, 174] on div at bounding box center [519, 178] width 125 height 279
drag, startPoint x: 508, startPoint y: 275, endPoint x: 488, endPoint y: 152, distance: 125.0
click at [488, 152] on div at bounding box center [519, 178] width 125 height 279
drag, startPoint x: 511, startPoint y: 253, endPoint x: 503, endPoint y: 155, distance: 97.9
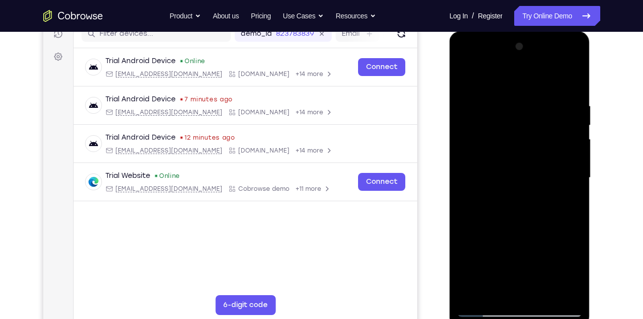
click at [503, 155] on div at bounding box center [519, 178] width 125 height 279
drag, startPoint x: 525, startPoint y: 270, endPoint x: 520, endPoint y: 161, distance: 109.1
click at [520, 161] on div at bounding box center [519, 178] width 125 height 279
drag, startPoint x: 521, startPoint y: 282, endPoint x: 503, endPoint y: 113, distance: 170.1
click at [503, 113] on div at bounding box center [519, 178] width 125 height 279
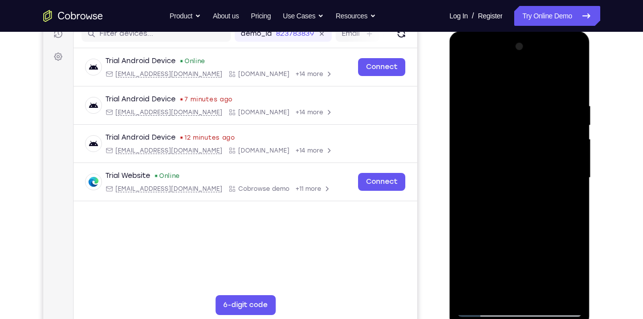
drag, startPoint x: 539, startPoint y: 283, endPoint x: 528, endPoint y: 34, distance: 249.5
click at [528, 34] on div at bounding box center [520, 179] width 141 height 296
drag, startPoint x: 509, startPoint y: 289, endPoint x: 531, endPoint y: 89, distance: 200.7
click at [531, 89] on div at bounding box center [519, 178] width 125 height 279
drag, startPoint x: 509, startPoint y: 280, endPoint x: 538, endPoint y: 115, distance: 167.2
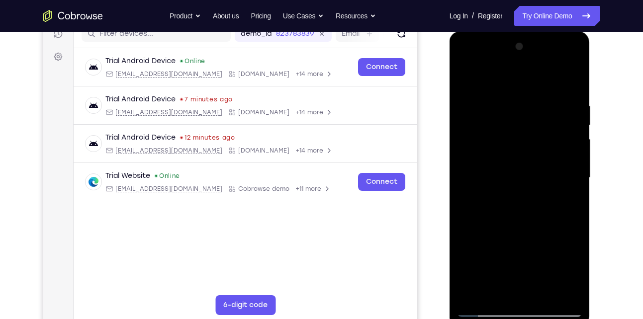
click at [538, 115] on div at bounding box center [519, 178] width 125 height 279
drag, startPoint x: 516, startPoint y: 251, endPoint x: 523, endPoint y: 93, distance: 157.8
click at [523, 93] on div at bounding box center [519, 178] width 125 height 279
drag, startPoint x: 515, startPoint y: 278, endPoint x: 519, endPoint y: 137, distance: 141.3
click at [519, 137] on div at bounding box center [519, 178] width 125 height 279
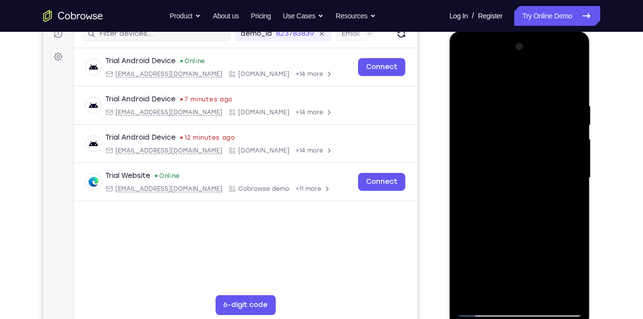
drag, startPoint x: 521, startPoint y: 276, endPoint x: 532, endPoint y: 132, distance: 143.7
click at [532, 132] on div at bounding box center [519, 178] width 125 height 279
drag, startPoint x: 544, startPoint y: 282, endPoint x: 544, endPoint y: 152, distance: 129.8
click at [544, 152] on div at bounding box center [519, 178] width 125 height 279
drag, startPoint x: 524, startPoint y: 266, endPoint x: 518, endPoint y: 210, distance: 56.0
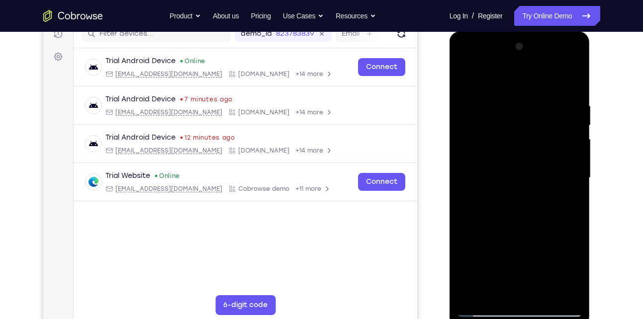
click at [518, 210] on div at bounding box center [519, 178] width 125 height 279
click at [523, 176] on div at bounding box center [519, 178] width 125 height 279
click at [575, 74] on div at bounding box center [519, 178] width 125 height 279
click at [488, 290] on div at bounding box center [519, 178] width 125 height 279
click at [527, 176] on div at bounding box center [519, 178] width 125 height 279
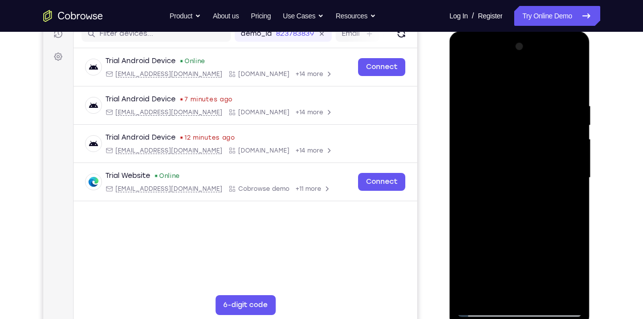
drag, startPoint x: 517, startPoint y: 284, endPoint x: 517, endPoint y: 159, distance: 125.4
click at [517, 159] on div at bounding box center [519, 178] width 125 height 279
drag, startPoint x: 516, startPoint y: 269, endPoint x: 515, endPoint y: 153, distance: 116.4
click at [515, 153] on div at bounding box center [519, 178] width 125 height 279
drag, startPoint x: 506, startPoint y: 252, endPoint x: 516, endPoint y: 142, distance: 109.9
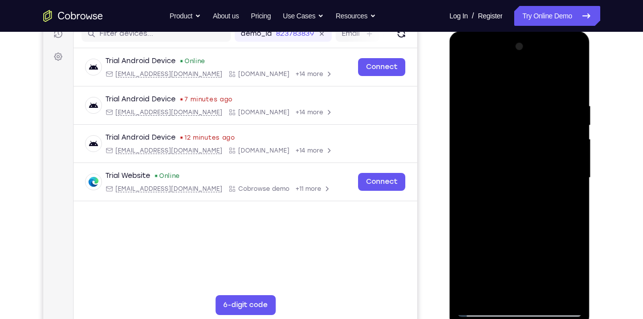
click at [516, 142] on div at bounding box center [519, 178] width 125 height 279
drag, startPoint x: 513, startPoint y: 251, endPoint x: 505, endPoint y: 143, distance: 108.2
click at [505, 143] on div at bounding box center [519, 178] width 125 height 279
drag, startPoint x: 524, startPoint y: 270, endPoint x: 529, endPoint y: 148, distance: 121.5
click at [529, 148] on div at bounding box center [519, 178] width 125 height 279
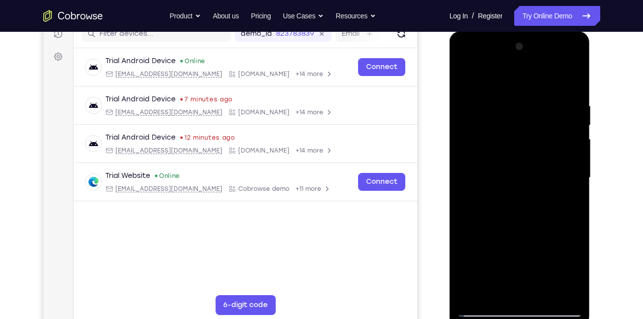
drag, startPoint x: 510, startPoint y: 270, endPoint x: 514, endPoint y: 98, distance: 171.7
click at [514, 98] on div at bounding box center [519, 178] width 125 height 279
drag, startPoint x: 511, startPoint y: 258, endPoint x: 511, endPoint y: 138, distance: 119.9
click at [511, 138] on div at bounding box center [519, 178] width 125 height 279
drag, startPoint x: 510, startPoint y: 275, endPoint x: 510, endPoint y: 248, distance: 26.9
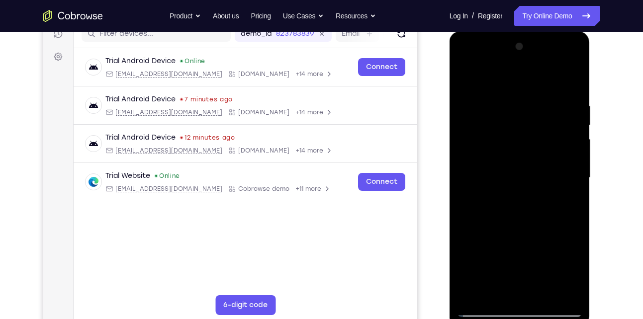
click at [510, 248] on div at bounding box center [519, 178] width 125 height 279
click at [515, 216] on div at bounding box center [519, 178] width 125 height 279
drag, startPoint x: 530, startPoint y: 151, endPoint x: 528, endPoint y: 187, distance: 35.9
click at [528, 187] on div at bounding box center [519, 178] width 125 height 279
drag, startPoint x: 531, startPoint y: 134, endPoint x: 523, endPoint y: 262, distance: 127.6
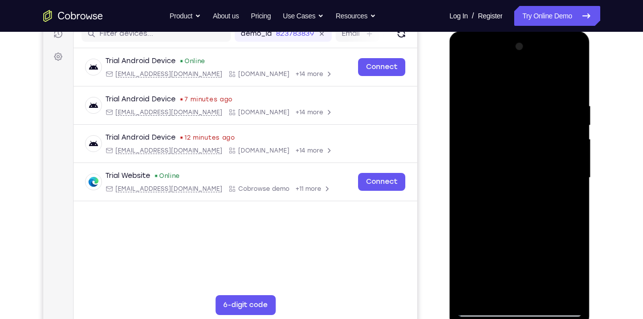
click at [523, 262] on div at bounding box center [519, 178] width 125 height 279
drag, startPoint x: 512, startPoint y: 128, endPoint x: 513, endPoint y: 248, distance: 120.4
click at [513, 248] on div at bounding box center [519, 178] width 125 height 279
drag, startPoint x: 514, startPoint y: 116, endPoint x: 505, endPoint y: 255, distance: 139.5
click at [505, 255] on div at bounding box center [519, 178] width 125 height 279
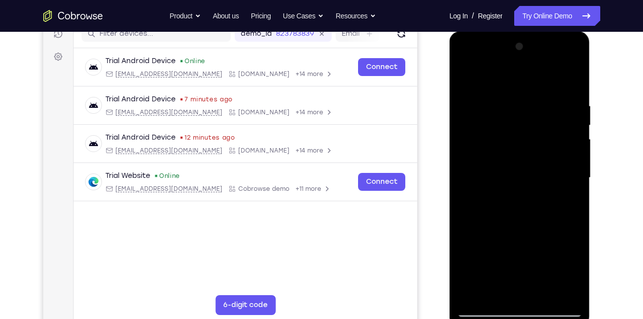
drag, startPoint x: 536, startPoint y: 127, endPoint x: 521, endPoint y: 256, distance: 129.6
click at [521, 256] on div at bounding box center [519, 178] width 125 height 279
drag, startPoint x: 512, startPoint y: 127, endPoint x: 505, endPoint y: 270, distance: 142.5
click at [505, 270] on div at bounding box center [519, 178] width 125 height 279
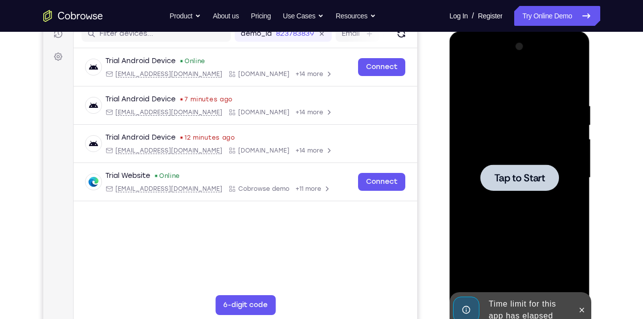
click at [532, 147] on div at bounding box center [519, 178] width 125 height 279
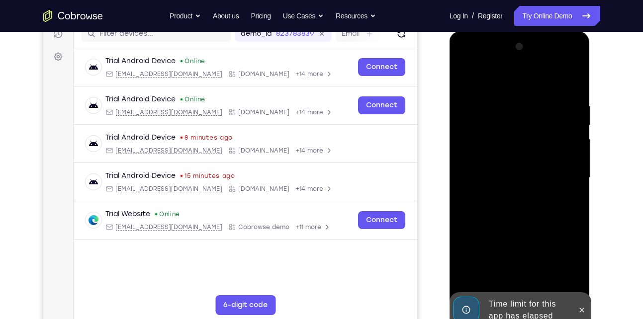
scroll to position [163, 0]
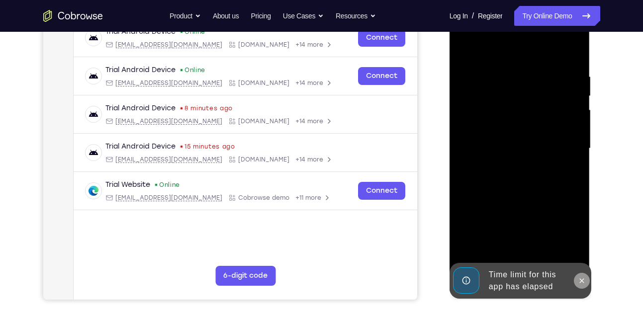
click at [582, 284] on icon at bounding box center [582, 281] width 8 height 8
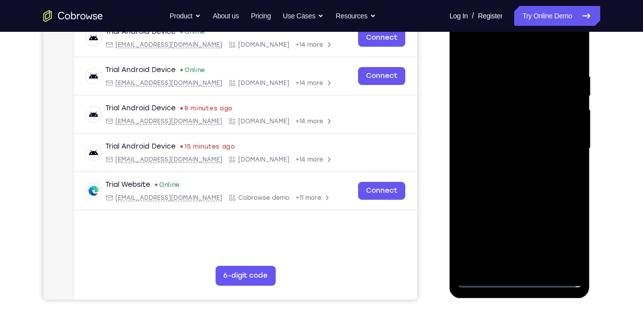
click at [523, 282] on div at bounding box center [519, 148] width 125 height 279
click at [562, 233] on div at bounding box center [519, 148] width 125 height 279
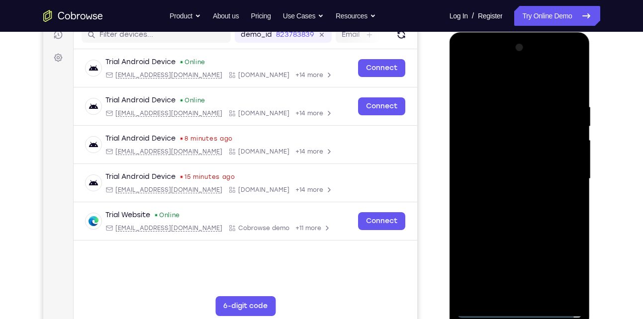
click at [469, 78] on div at bounding box center [519, 179] width 125 height 279
click at [561, 173] on div at bounding box center [519, 179] width 125 height 279
click at [509, 196] on div at bounding box center [519, 179] width 125 height 279
click at [522, 173] on div at bounding box center [519, 179] width 125 height 279
click at [531, 160] on div at bounding box center [519, 179] width 125 height 279
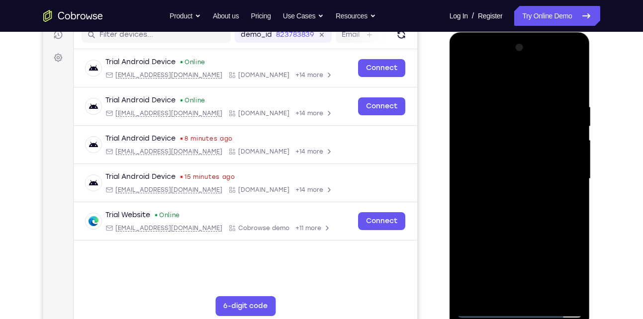
click at [525, 182] on div at bounding box center [519, 179] width 125 height 279
click at [512, 213] on div at bounding box center [519, 179] width 125 height 279
click at [522, 207] on div at bounding box center [519, 179] width 125 height 279
click at [518, 222] on div at bounding box center [519, 179] width 125 height 279
click at [544, 294] on div at bounding box center [519, 179] width 125 height 279
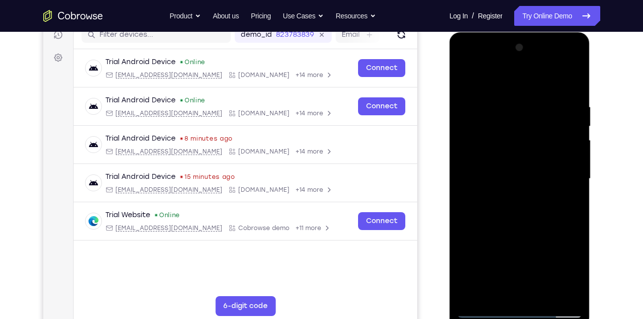
click at [521, 228] on div at bounding box center [519, 179] width 125 height 279
click at [522, 151] on div at bounding box center [519, 179] width 125 height 279
click at [510, 196] on div at bounding box center [519, 179] width 125 height 279
click at [590, 235] on div at bounding box center [520, 180] width 141 height 296
click at [602, 268] on div "Your Support Agent Your Customer Web iOS Android Next Steps We’d be happy to gi…" at bounding box center [321, 228] width 637 height 656
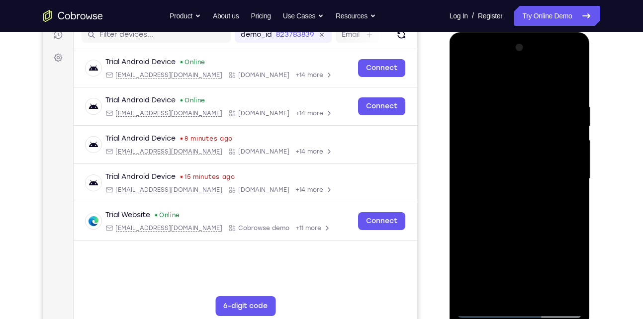
click at [589, 163] on div at bounding box center [520, 180] width 141 height 296
click at [574, 78] on div at bounding box center [519, 179] width 125 height 279
click at [503, 293] on div at bounding box center [519, 179] width 125 height 279
click at [576, 275] on div at bounding box center [519, 179] width 125 height 279
click at [569, 204] on div at bounding box center [519, 179] width 125 height 279
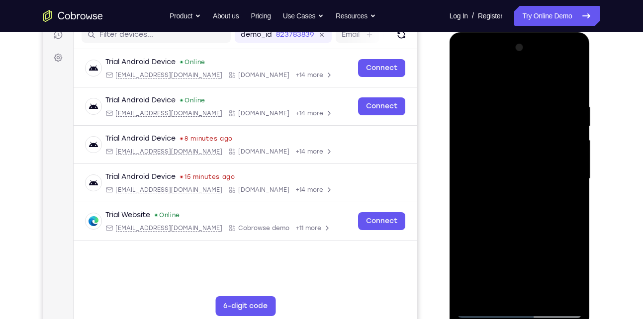
click at [577, 275] on div at bounding box center [519, 179] width 125 height 279
click at [565, 203] on div at bounding box center [519, 179] width 125 height 279
click at [505, 113] on div at bounding box center [519, 179] width 125 height 279
click at [605, 238] on div "Your Support Agent Your Customer Web iOS Android Next Steps We’d be happy to gi…" at bounding box center [321, 228] width 637 height 656
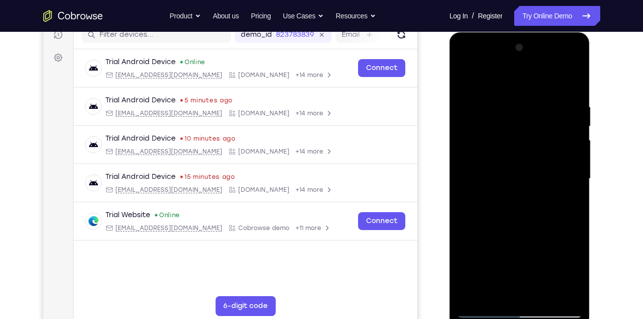
click at [593, 202] on div at bounding box center [520, 178] width 159 height 306
click at [577, 80] on div at bounding box center [519, 179] width 125 height 279
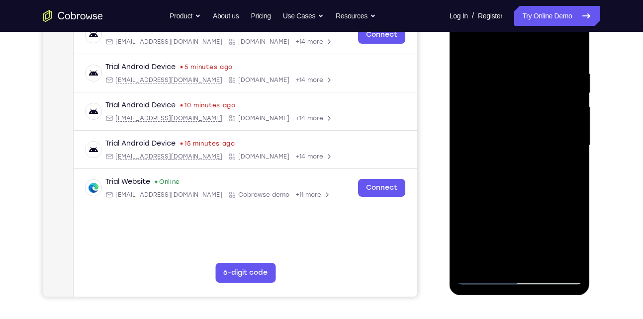
scroll to position [165, 0]
click at [498, 261] on div at bounding box center [519, 146] width 125 height 279
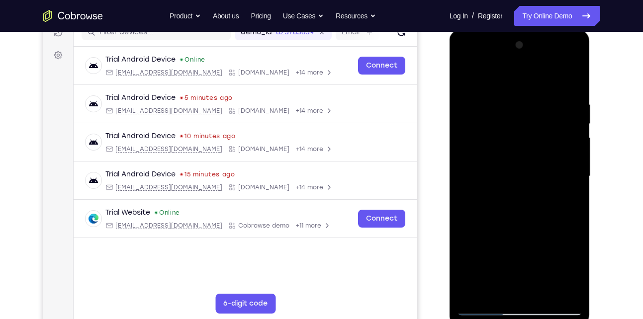
scroll to position [134, 0]
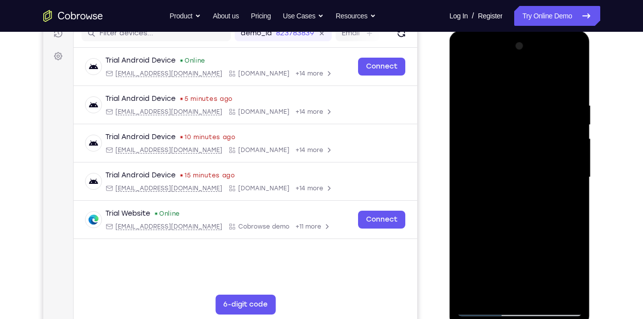
drag, startPoint x: 552, startPoint y: 106, endPoint x: 548, endPoint y: 136, distance: 30.1
click at [548, 136] on div at bounding box center [519, 177] width 125 height 279
drag, startPoint x: 560, startPoint y: 109, endPoint x: 548, endPoint y: 170, distance: 61.8
click at [548, 170] on div at bounding box center [519, 177] width 125 height 279
drag, startPoint x: 550, startPoint y: 119, endPoint x: 547, endPoint y: 103, distance: 16.6
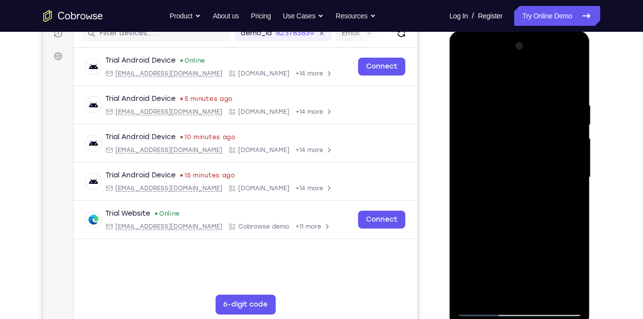
click at [547, 103] on div at bounding box center [519, 177] width 125 height 279
drag, startPoint x: 548, startPoint y: 143, endPoint x: 548, endPoint y: 121, distance: 21.9
click at [548, 121] on div at bounding box center [519, 177] width 125 height 279
drag, startPoint x: 547, startPoint y: 149, endPoint x: 538, endPoint y: 86, distance: 63.8
click at [538, 86] on div at bounding box center [519, 177] width 125 height 279
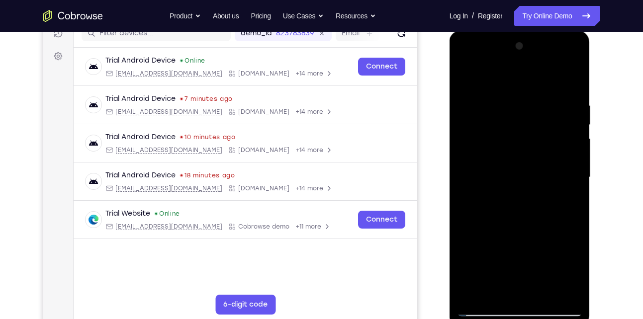
click at [569, 201] on div at bounding box center [519, 177] width 125 height 279
click at [464, 80] on div at bounding box center [519, 177] width 125 height 279
click at [520, 170] on div at bounding box center [519, 177] width 125 height 279
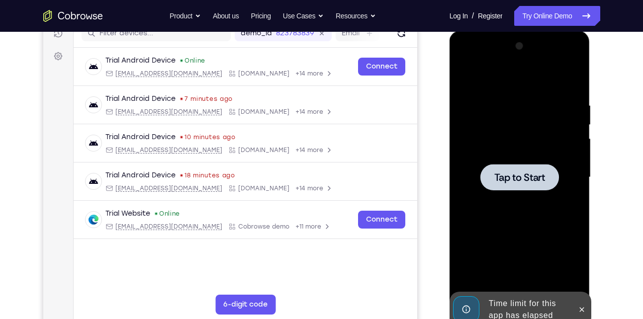
click at [513, 138] on div at bounding box center [519, 177] width 125 height 279
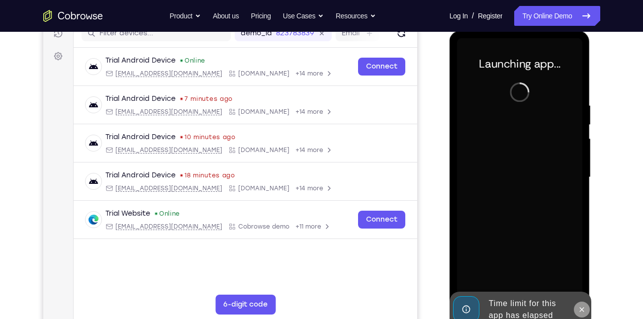
click at [583, 313] on icon at bounding box center [582, 310] width 8 height 8
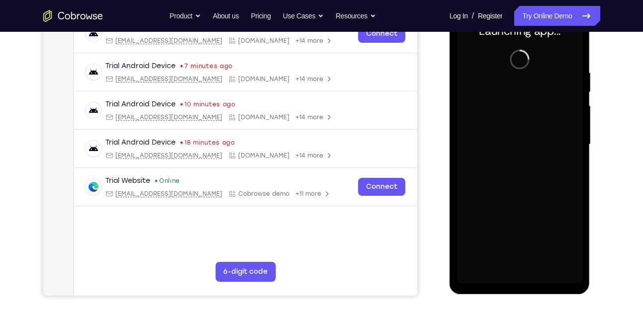
scroll to position [167, 0]
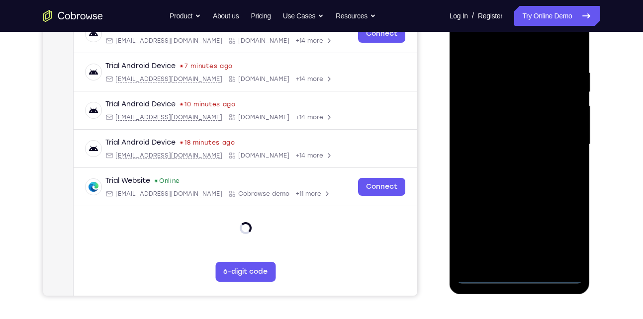
click at [520, 275] on div at bounding box center [519, 144] width 125 height 279
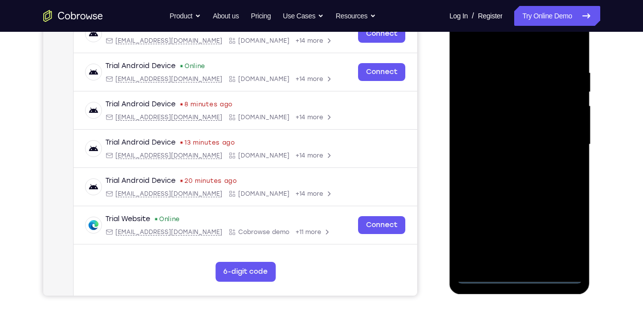
click at [559, 237] on div at bounding box center [519, 144] width 125 height 279
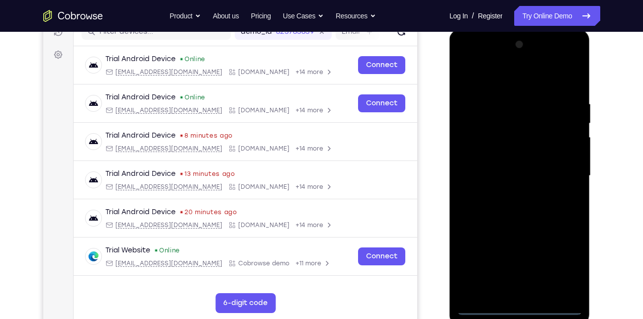
click at [463, 76] on div at bounding box center [519, 176] width 125 height 279
click at [567, 166] on div at bounding box center [519, 176] width 125 height 279
click at [509, 193] on div at bounding box center [519, 176] width 125 height 279
click at [504, 166] on div at bounding box center [519, 176] width 125 height 279
click at [521, 154] on div at bounding box center [519, 176] width 125 height 279
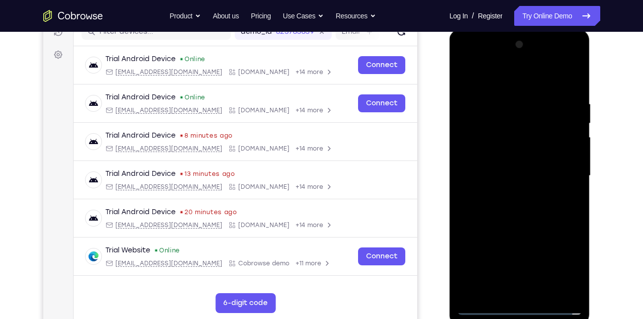
click at [513, 176] on div at bounding box center [519, 176] width 125 height 279
click at [499, 211] on div at bounding box center [519, 176] width 125 height 279
click at [524, 203] on div at bounding box center [519, 176] width 125 height 279
click at [543, 292] on div at bounding box center [519, 176] width 125 height 279
click at [529, 222] on div at bounding box center [519, 176] width 125 height 279
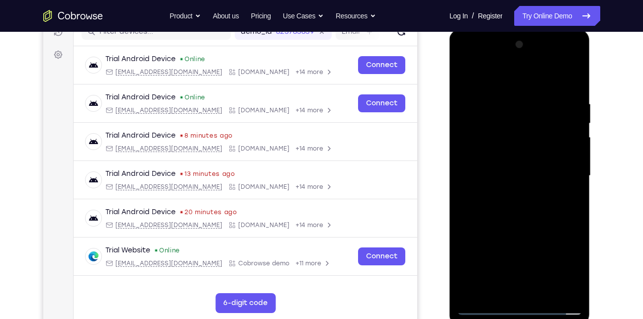
click at [543, 293] on div at bounding box center [519, 176] width 125 height 279
click at [515, 229] on div at bounding box center [519, 176] width 125 height 279
click at [527, 162] on div at bounding box center [519, 176] width 125 height 279
click at [498, 285] on div at bounding box center [519, 176] width 125 height 279
click at [533, 248] on div at bounding box center [519, 176] width 125 height 279
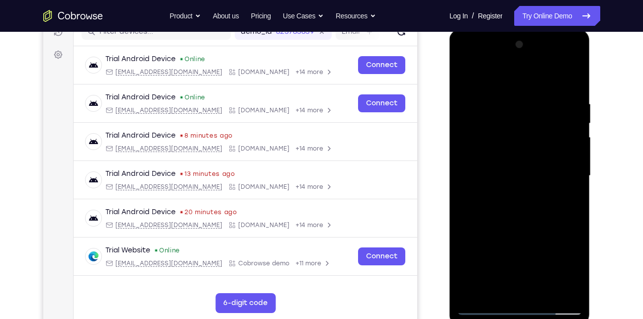
click at [571, 192] on div at bounding box center [519, 176] width 125 height 279
click at [568, 201] on div at bounding box center [519, 176] width 125 height 279
click at [468, 78] on div at bounding box center [519, 176] width 125 height 279
click at [514, 168] on div at bounding box center [519, 176] width 125 height 279
click at [567, 200] on div at bounding box center [519, 176] width 125 height 279
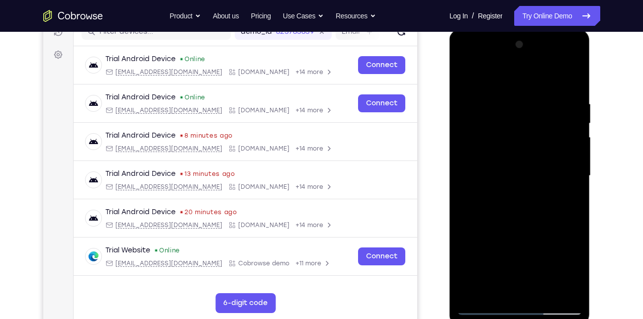
click at [492, 74] on div at bounding box center [519, 176] width 125 height 279
click at [483, 142] on div at bounding box center [519, 176] width 125 height 279
click at [464, 59] on div at bounding box center [519, 176] width 125 height 279
click at [478, 151] on div at bounding box center [519, 176] width 125 height 279
click at [509, 96] on div at bounding box center [519, 176] width 125 height 279
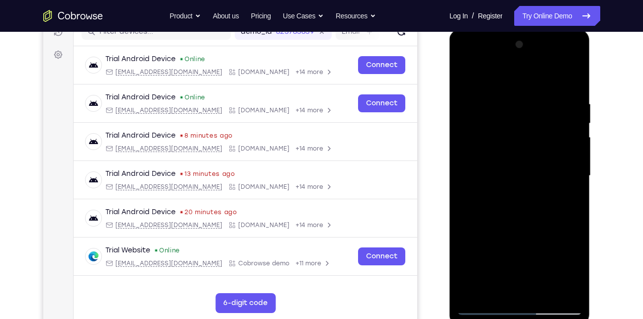
click at [570, 79] on div at bounding box center [519, 176] width 125 height 279
click at [542, 292] on div at bounding box center [519, 176] width 125 height 279
click at [516, 154] on div at bounding box center [519, 176] width 125 height 279
click at [567, 203] on div at bounding box center [519, 176] width 125 height 279
click at [568, 202] on div at bounding box center [519, 176] width 125 height 279
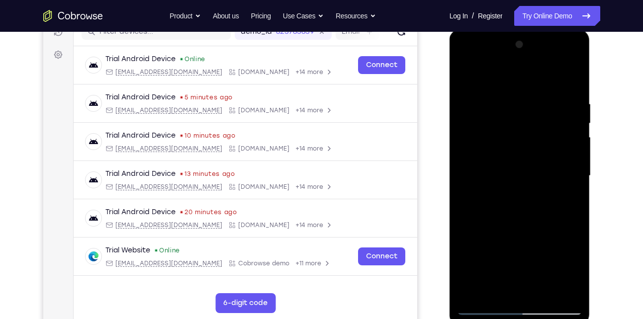
click at [461, 75] on div at bounding box center [519, 176] width 125 height 279
click at [527, 172] on div at bounding box center [519, 176] width 125 height 279
click at [567, 200] on div at bounding box center [519, 176] width 125 height 279
click at [464, 75] on div at bounding box center [519, 176] width 125 height 279
click at [518, 147] on div at bounding box center [519, 176] width 125 height 279
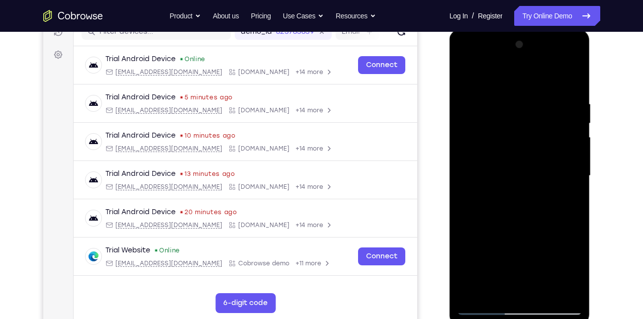
click at [468, 76] on div at bounding box center [519, 176] width 125 height 279
click at [523, 145] on div at bounding box center [519, 176] width 125 height 279
click at [575, 269] on div at bounding box center [519, 176] width 125 height 279
click at [565, 199] on div at bounding box center [519, 176] width 125 height 279
click at [468, 72] on div at bounding box center [519, 176] width 125 height 279
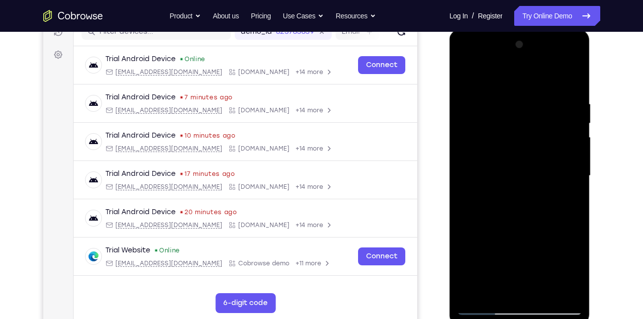
click at [520, 167] on div at bounding box center [519, 176] width 125 height 279
click at [491, 291] on div at bounding box center [519, 176] width 125 height 279
drag, startPoint x: 504, startPoint y: 266, endPoint x: 510, endPoint y: 177, distance: 89.2
click at [510, 177] on div at bounding box center [519, 176] width 125 height 279
drag, startPoint x: 510, startPoint y: 256, endPoint x: 509, endPoint y: 168, distance: 87.6
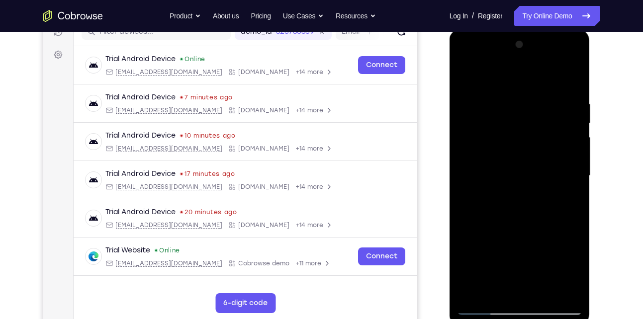
click at [509, 168] on div at bounding box center [519, 176] width 125 height 279
drag, startPoint x: 512, startPoint y: 277, endPoint x: 503, endPoint y: 176, distance: 101.9
click at [503, 176] on div at bounding box center [519, 176] width 125 height 279
drag, startPoint x: 509, startPoint y: 259, endPoint x: 502, endPoint y: 187, distance: 73.0
click at [502, 187] on div at bounding box center [519, 176] width 125 height 279
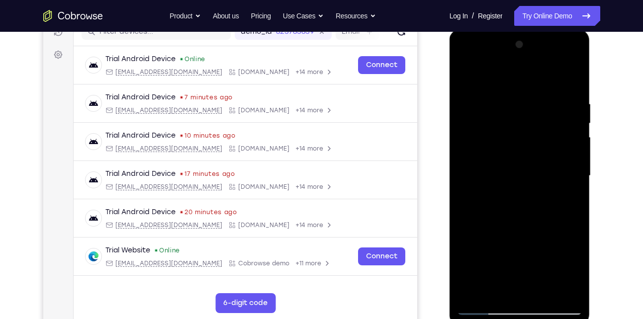
click at [521, 258] on div at bounding box center [519, 176] width 125 height 279
click at [571, 191] on div at bounding box center [519, 176] width 125 height 279
click at [468, 77] on div at bounding box center [519, 176] width 125 height 279
click at [524, 145] on div at bounding box center [519, 176] width 125 height 279
click at [571, 202] on div at bounding box center [519, 176] width 125 height 279
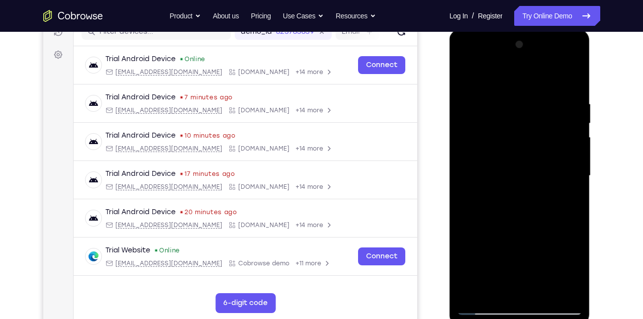
click at [468, 76] on div at bounding box center [519, 176] width 125 height 279
click at [516, 144] on div at bounding box center [519, 176] width 125 height 279
click at [489, 290] on div at bounding box center [519, 176] width 125 height 279
click at [491, 290] on div at bounding box center [519, 176] width 125 height 279
click at [546, 255] on div at bounding box center [519, 176] width 125 height 279
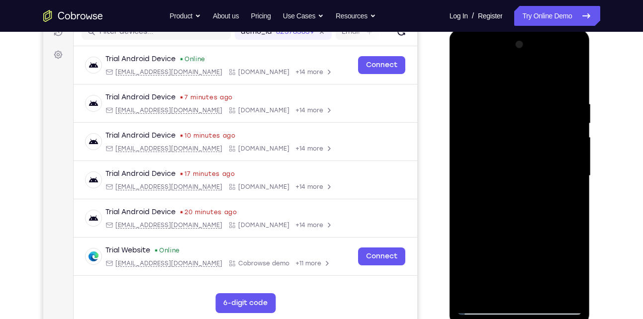
click at [570, 193] on div at bounding box center [519, 176] width 125 height 279
click at [575, 273] on div at bounding box center [519, 176] width 125 height 279
click at [499, 162] on div at bounding box center [519, 176] width 125 height 279
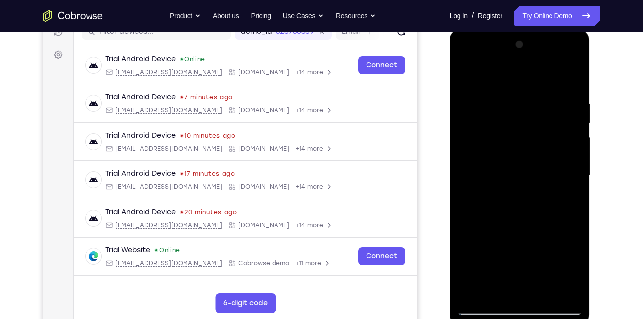
click at [523, 249] on div at bounding box center [519, 176] width 125 height 279
click at [493, 294] on div at bounding box center [519, 176] width 125 height 279
click at [477, 233] on div at bounding box center [519, 176] width 125 height 279
click at [567, 195] on div at bounding box center [519, 176] width 125 height 279
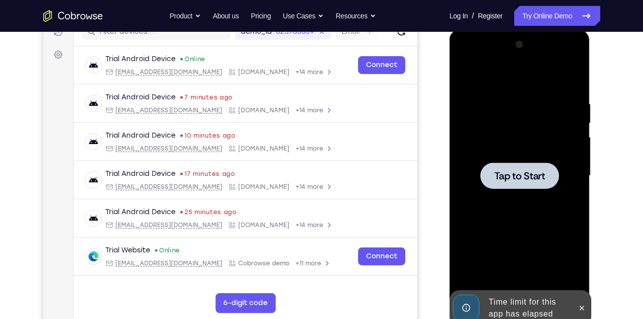
click at [485, 101] on div at bounding box center [519, 176] width 125 height 279
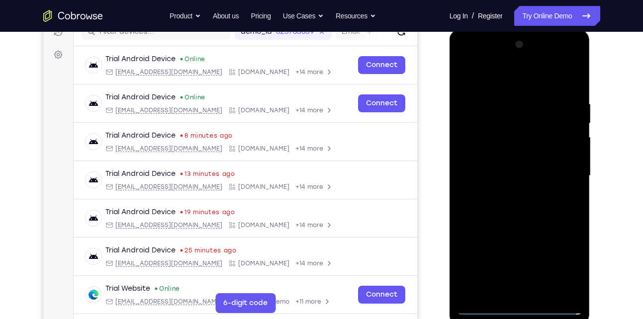
click at [518, 308] on div at bounding box center [519, 176] width 125 height 279
click at [562, 261] on div at bounding box center [519, 176] width 125 height 279
click at [473, 80] on div at bounding box center [519, 176] width 125 height 279
click at [569, 175] on div at bounding box center [519, 176] width 125 height 279
click at [506, 193] on div at bounding box center [519, 176] width 125 height 279
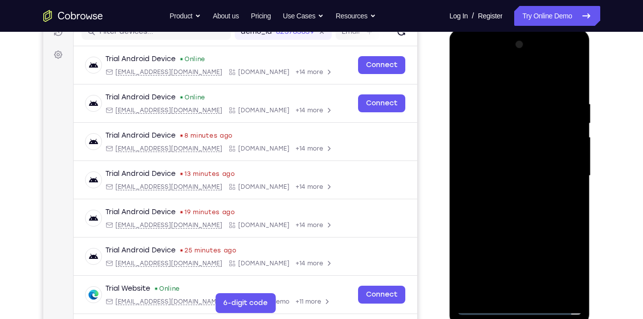
click at [506, 168] on div at bounding box center [519, 176] width 125 height 279
click at [523, 156] on div at bounding box center [519, 176] width 125 height 279
click at [516, 173] on div at bounding box center [519, 176] width 125 height 279
click at [515, 204] on div at bounding box center [519, 176] width 125 height 279
click at [523, 199] on div at bounding box center [519, 176] width 125 height 279
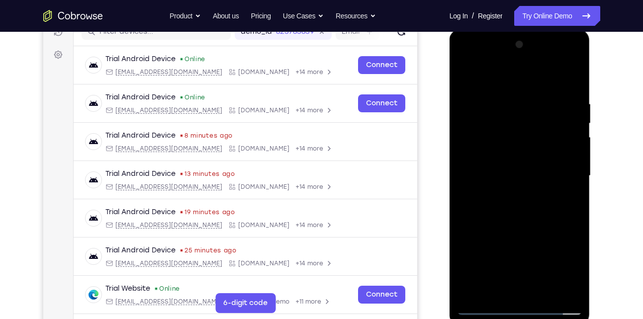
click at [518, 206] on div at bounding box center [519, 176] width 125 height 279
click at [543, 293] on div at bounding box center [519, 176] width 125 height 279
click at [533, 221] on div at bounding box center [519, 176] width 125 height 279
click at [543, 293] on div at bounding box center [519, 176] width 125 height 279
click at [518, 228] on div at bounding box center [519, 176] width 125 height 279
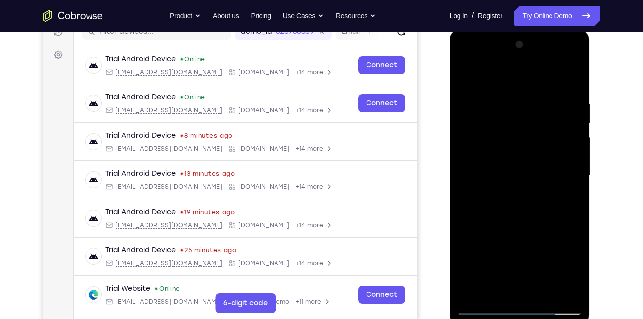
click at [514, 150] on div at bounding box center [519, 176] width 125 height 279
click at [578, 271] on div at bounding box center [519, 176] width 125 height 279
click at [569, 201] on div at bounding box center [519, 176] width 125 height 279
click at [467, 76] on div at bounding box center [519, 176] width 125 height 279
click at [519, 162] on div at bounding box center [519, 176] width 125 height 279
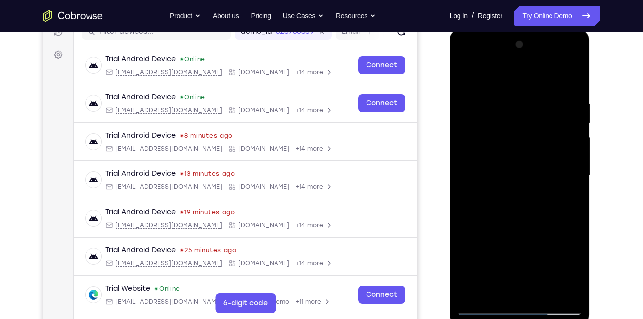
click at [510, 261] on div at bounding box center [519, 176] width 125 height 279
click at [555, 265] on div at bounding box center [519, 176] width 125 height 279
click at [496, 254] on div at bounding box center [519, 176] width 125 height 279
click at [467, 77] on div at bounding box center [519, 176] width 125 height 279
click at [508, 151] on div at bounding box center [519, 176] width 125 height 279
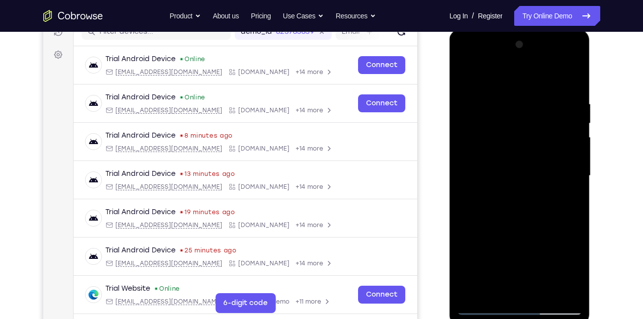
click at [567, 200] on div at bounding box center [519, 176] width 125 height 279
click at [464, 77] on div at bounding box center [519, 176] width 125 height 279
drag, startPoint x: 510, startPoint y: 120, endPoint x: 513, endPoint y: 233, distance: 113.0
click at [513, 233] on div at bounding box center [519, 176] width 125 height 279
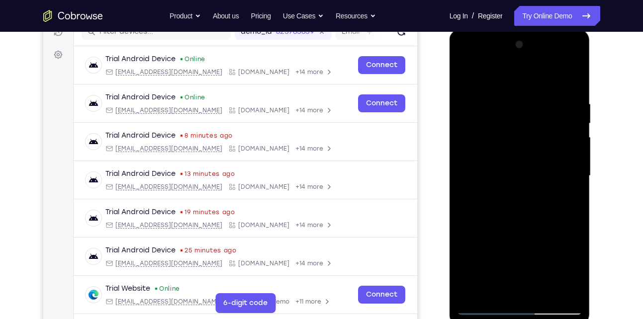
drag, startPoint x: 514, startPoint y: 255, endPoint x: 508, endPoint y: 205, distance: 50.1
click at [508, 205] on div at bounding box center [519, 176] width 125 height 279
drag, startPoint x: 497, startPoint y: 144, endPoint x: 497, endPoint y: 198, distance: 54.2
click at [497, 198] on div at bounding box center [519, 176] width 125 height 279
click at [486, 128] on div at bounding box center [519, 176] width 125 height 279
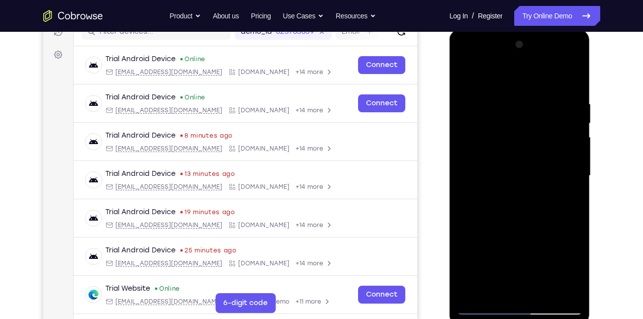
drag, startPoint x: 494, startPoint y: 226, endPoint x: 496, endPoint y: 155, distance: 70.7
click at [496, 155] on div at bounding box center [519, 176] width 125 height 279
click at [466, 74] on div at bounding box center [519, 176] width 125 height 279
click at [573, 150] on div at bounding box center [519, 176] width 125 height 279
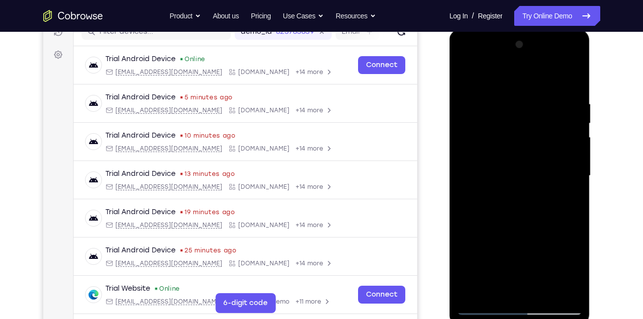
click at [573, 150] on div at bounding box center [519, 176] width 125 height 279
click at [467, 152] on div at bounding box center [519, 176] width 125 height 279
click at [576, 150] on div at bounding box center [519, 176] width 125 height 279
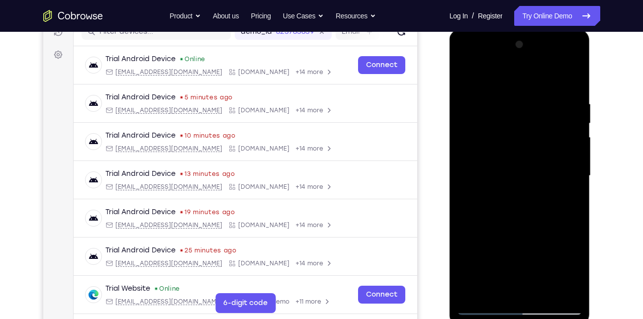
click at [576, 150] on div at bounding box center [519, 176] width 125 height 279
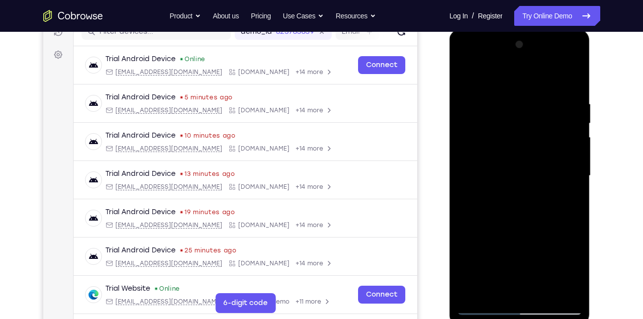
click at [576, 150] on div at bounding box center [519, 176] width 125 height 279
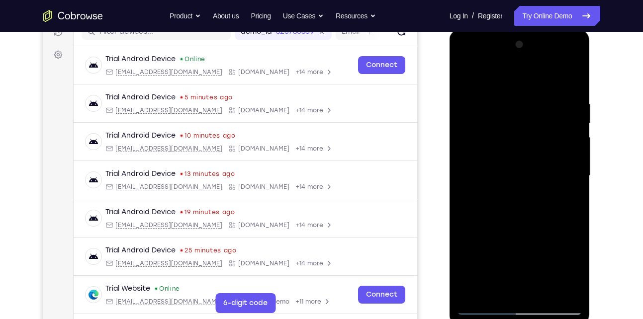
click at [576, 150] on div at bounding box center [519, 176] width 125 height 279
click at [467, 153] on div at bounding box center [519, 176] width 125 height 279
drag, startPoint x: 536, startPoint y: 179, endPoint x: 523, endPoint y: 228, distance: 50.9
click at [523, 228] on div at bounding box center [519, 176] width 125 height 279
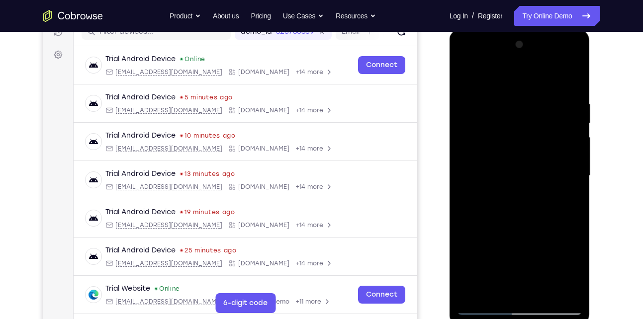
click at [465, 197] on div at bounding box center [519, 176] width 125 height 279
click at [577, 199] on div at bounding box center [519, 176] width 125 height 279
click at [543, 294] on div at bounding box center [519, 176] width 125 height 279
click at [509, 146] on div at bounding box center [519, 176] width 125 height 279
click at [502, 271] on div at bounding box center [519, 176] width 125 height 279
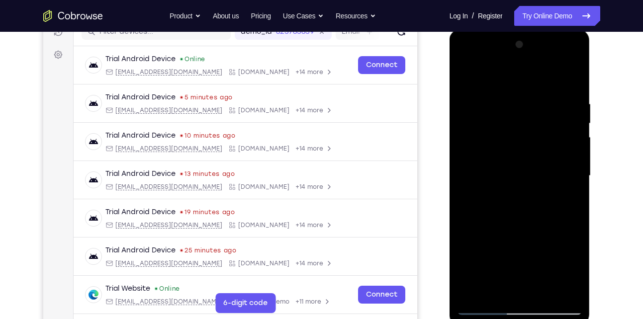
click at [535, 272] on div at bounding box center [519, 176] width 125 height 279
click at [495, 257] on div at bounding box center [519, 176] width 125 height 279
click at [469, 76] on div at bounding box center [519, 176] width 125 height 279
drag, startPoint x: 513, startPoint y: 123, endPoint x: 499, endPoint y: 192, distance: 70.1
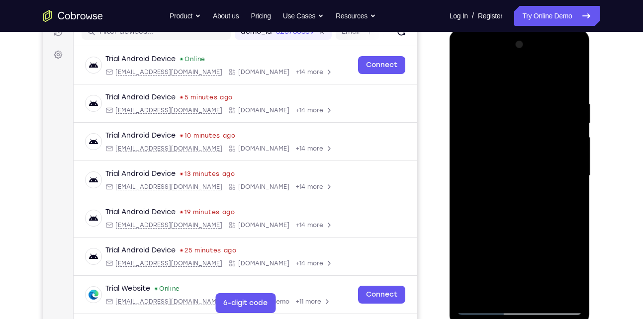
click at [499, 192] on div at bounding box center [519, 176] width 125 height 279
click at [503, 96] on div at bounding box center [519, 176] width 125 height 279
click at [570, 83] on div at bounding box center [519, 176] width 125 height 279
drag, startPoint x: 546, startPoint y: 100, endPoint x: 455, endPoint y: 115, distance: 92.2
click at [455, 115] on div at bounding box center [520, 177] width 141 height 296
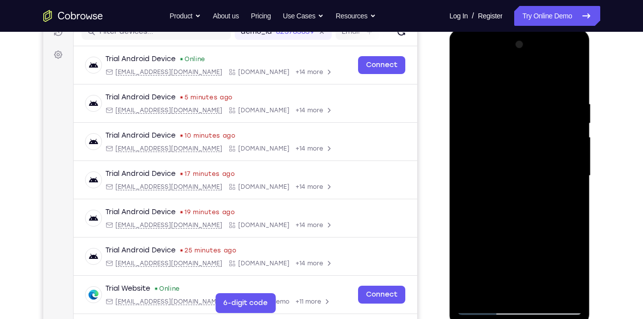
drag, startPoint x: 516, startPoint y: 121, endPoint x: 505, endPoint y: 236, distance: 115.4
click at [505, 236] on div at bounding box center [519, 176] width 125 height 279
drag, startPoint x: 514, startPoint y: 246, endPoint x: 513, endPoint y: 173, distance: 73.6
click at [513, 173] on div at bounding box center [519, 176] width 125 height 279
click at [464, 235] on div at bounding box center [519, 176] width 125 height 279
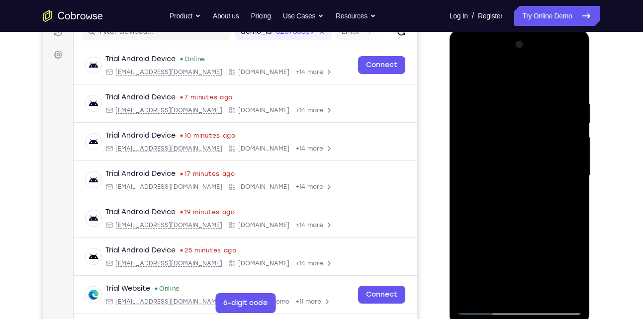
drag, startPoint x: 506, startPoint y: 258, endPoint x: 496, endPoint y: 108, distance: 150.1
click at [496, 108] on div at bounding box center [519, 176] width 125 height 279
drag, startPoint x: 507, startPoint y: 208, endPoint x: 505, endPoint y: 7, distance: 201.0
click at [505, 29] on html "Online web based iOS Simulators and Android Emulators. Run iPhone, iPad, Mobile…" at bounding box center [521, 178] width 142 height 298
drag, startPoint x: 542, startPoint y: 247, endPoint x: 534, endPoint y: 136, distance: 111.2
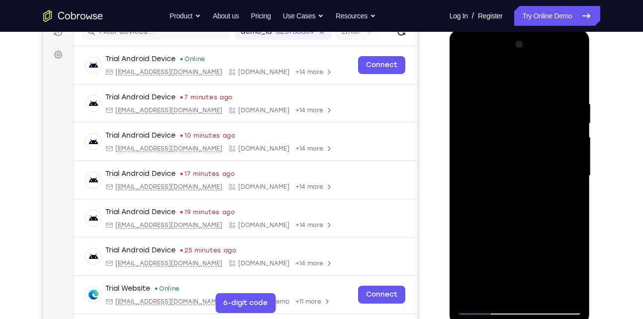
click at [534, 136] on div at bounding box center [519, 176] width 125 height 279
click at [580, 187] on div at bounding box center [519, 176] width 125 height 279
drag, startPoint x: 554, startPoint y: 215, endPoint x: 548, endPoint y: 56, distance: 158.8
click at [548, 56] on div at bounding box center [519, 176] width 125 height 279
drag, startPoint x: 537, startPoint y: 201, endPoint x: 534, endPoint y: 116, distance: 85.6
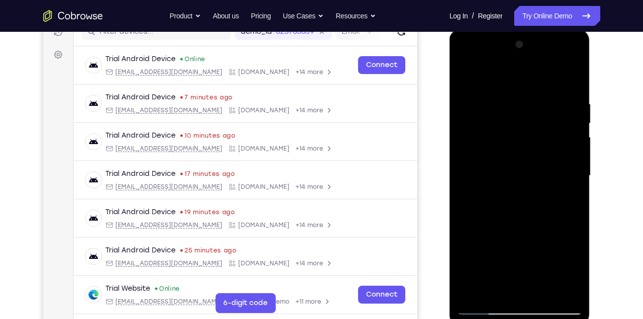
click at [534, 116] on div at bounding box center [519, 176] width 125 height 279
drag, startPoint x: 529, startPoint y: 220, endPoint x: 530, endPoint y: 198, distance: 21.9
click at [530, 198] on div at bounding box center [519, 176] width 125 height 279
drag, startPoint x: 540, startPoint y: 203, endPoint x: 538, endPoint y: 235, distance: 31.9
click at [538, 235] on div at bounding box center [519, 176] width 125 height 279
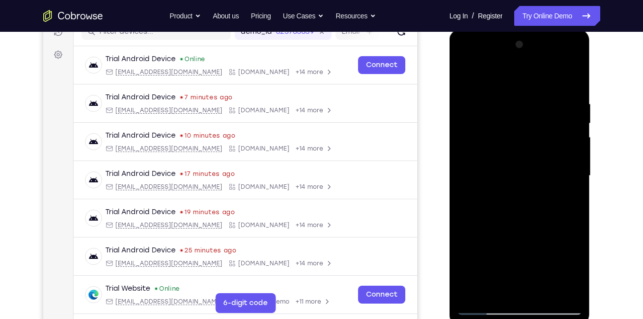
click at [575, 186] on div at bounding box center [519, 176] width 125 height 279
drag, startPoint x: 551, startPoint y: 225, endPoint x: 553, endPoint y: 46, distance: 178.6
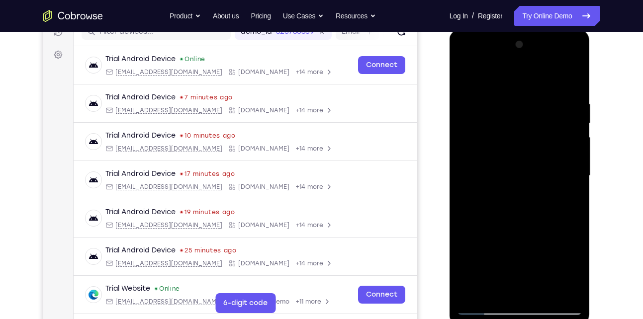
click at [553, 46] on div at bounding box center [519, 176] width 125 height 279
drag, startPoint x: 532, startPoint y: 183, endPoint x: 531, endPoint y: 75, distance: 107.9
click at [531, 75] on div at bounding box center [519, 176] width 125 height 279
drag, startPoint x: 514, startPoint y: 205, endPoint x: 518, endPoint y: 4, distance: 200.5
click at [518, 29] on html "Online web based iOS Simulators and Android Emulators. Run iPhone, iPad, Mobile…" at bounding box center [521, 178] width 142 height 298
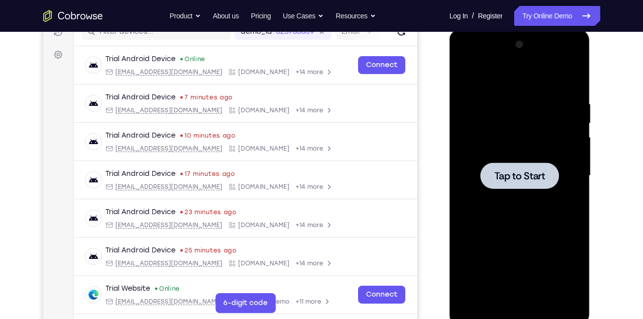
click at [513, 164] on div at bounding box center [520, 176] width 79 height 26
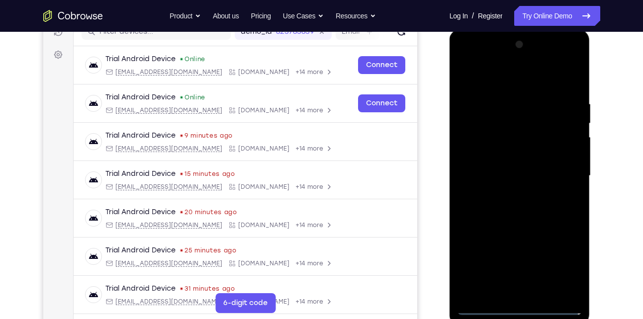
click at [518, 306] on div at bounding box center [519, 176] width 125 height 279
click at [567, 263] on div at bounding box center [519, 176] width 125 height 279
click at [468, 76] on div at bounding box center [519, 176] width 125 height 279
click at [559, 164] on div at bounding box center [519, 176] width 125 height 279
click at [512, 194] on div at bounding box center [519, 176] width 125 height 279
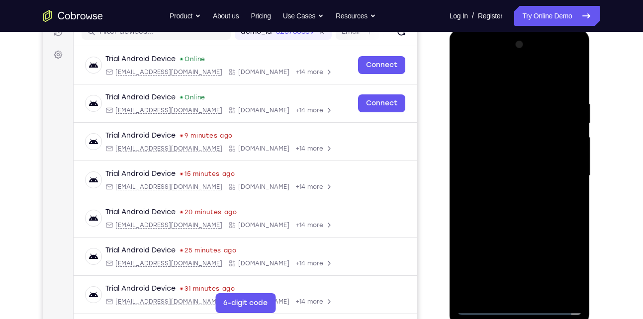
click at [505, 170] on div at bounding box center [519, 176] width 125 height 279
click at [517, 161] on div at bounding box center [519, 176] width 125 height 279
click at [516, 179] on div at bounding box center [519, 176] width 125 height 279
click at [517, 206] on div at bounding box center [519, 176] width 125 height 279
click at [525, 224] on div at bounding box center [519, 176] width 125 height 279
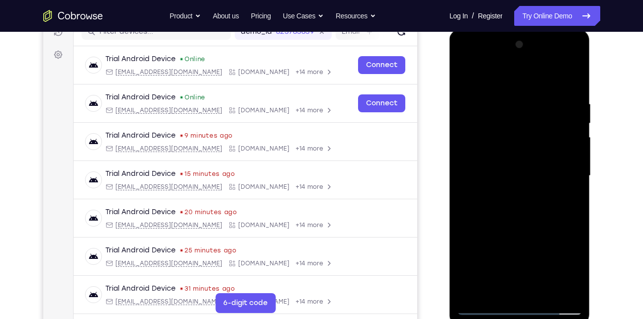
click at [575, 180] on div at bounding box center [519, 176] width 125 height 279
drag, startPoint x: 551, startPoint y: 194, endPoint x: 531, endPoint y: 186, distance: 21.8
click at [531, 186] on div at bounding box center [519, 176] width 125 height 279
click at [505, 87] on div at bounding box center [519, 176] width 125 height 279
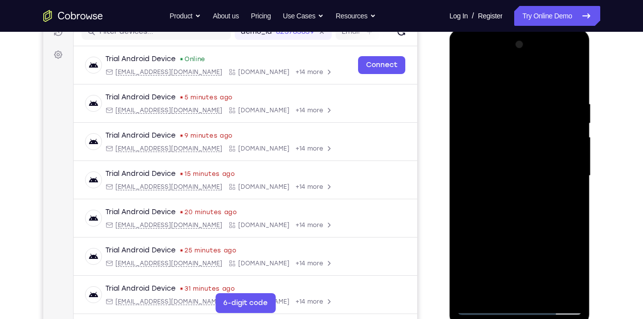
click at [562, 292] on div at bounding box center [519, 176] width 125 height 279
click at [573, 79] on div at bounding box center [519, 176] width 125 height 279
drag, startPoint x: 564, startPoint y: 96, endPoint x: 496, endPoint y: 89, distance: 68.0
click at [496, 89] on div at bounding box center [519, 176] width 125 height 279
click at [535, 99] on div at bounding box center [519, 176] width 125 height 279
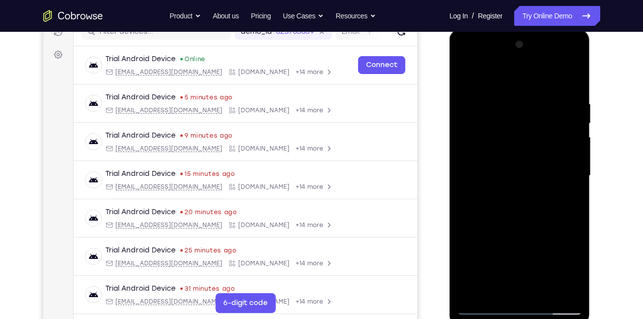
click at [576, 205] on div at bounding box center [519, 176] width 125 height 279
click at [563, 228] on div at bounding box center [519, 176] width 125 height 279
click at [566, 212] on div at bounding box center [519, 176] width 125 height 279
click at [570, 82] on div at bounding box center [519, 176] width 125 height 279
